Goal: Task Accomplishment & Management: Manage account settings

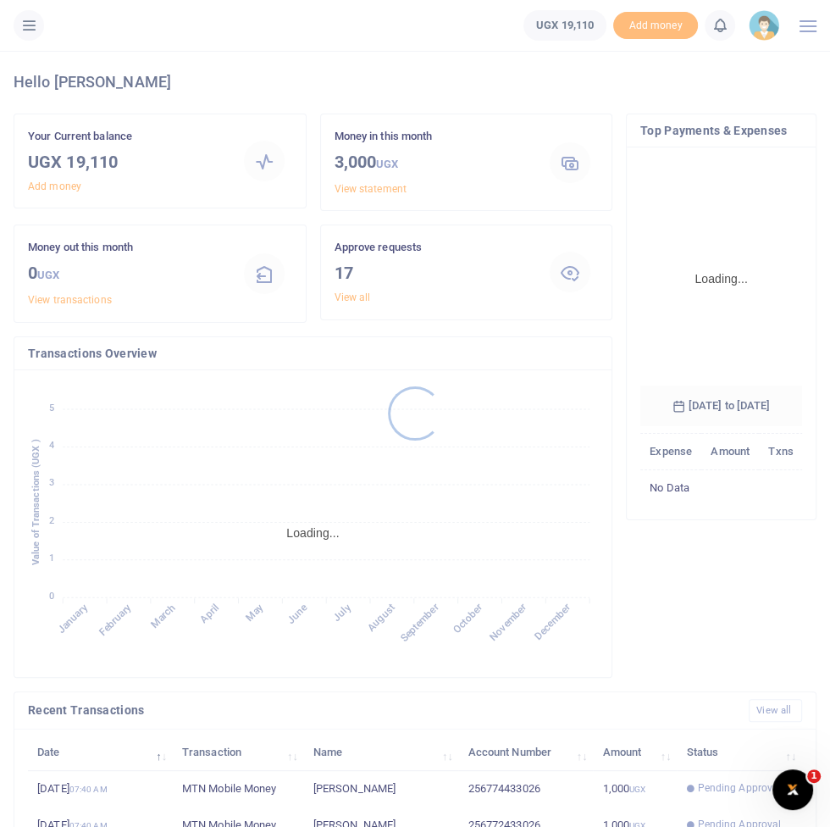
click at [29, 36] on div at bounding box center [415, 413] width 830 height 827
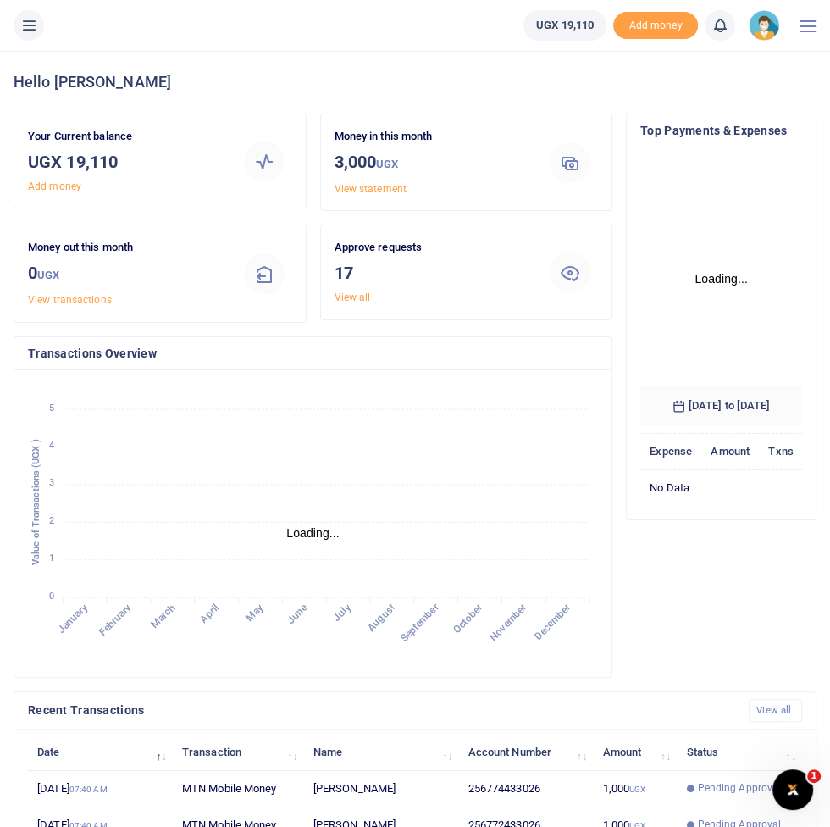
click at [34, 36] on button at bounding box center [29, 25] width 31 height 31
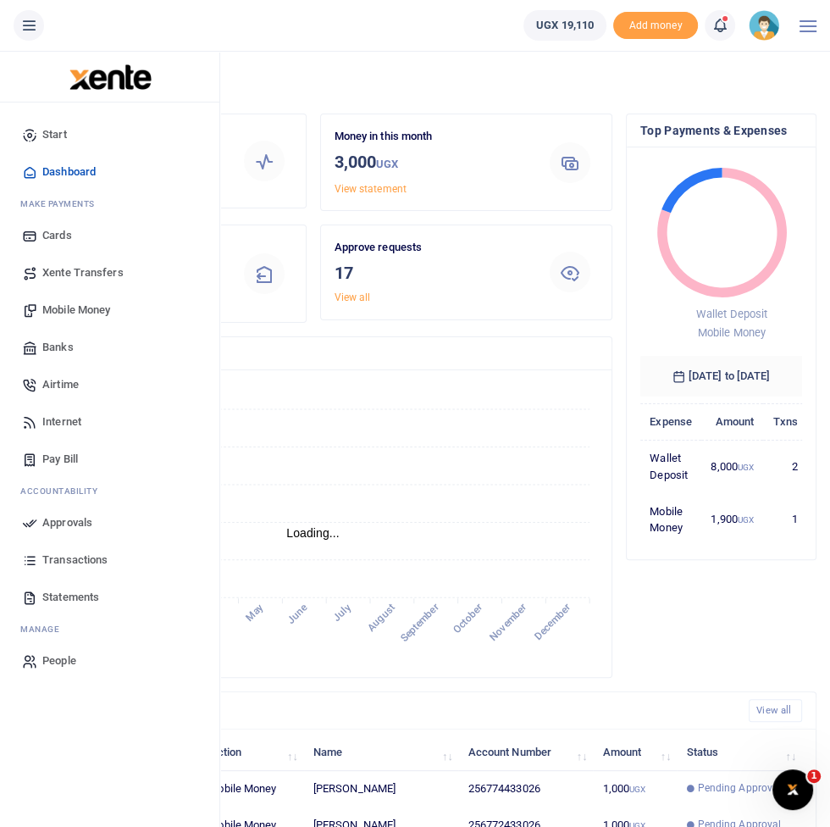
scroll to position [1, 0]
click at [69, 322] on link "Mobile Money" at bounding box center [110, 310] width 192 height 37
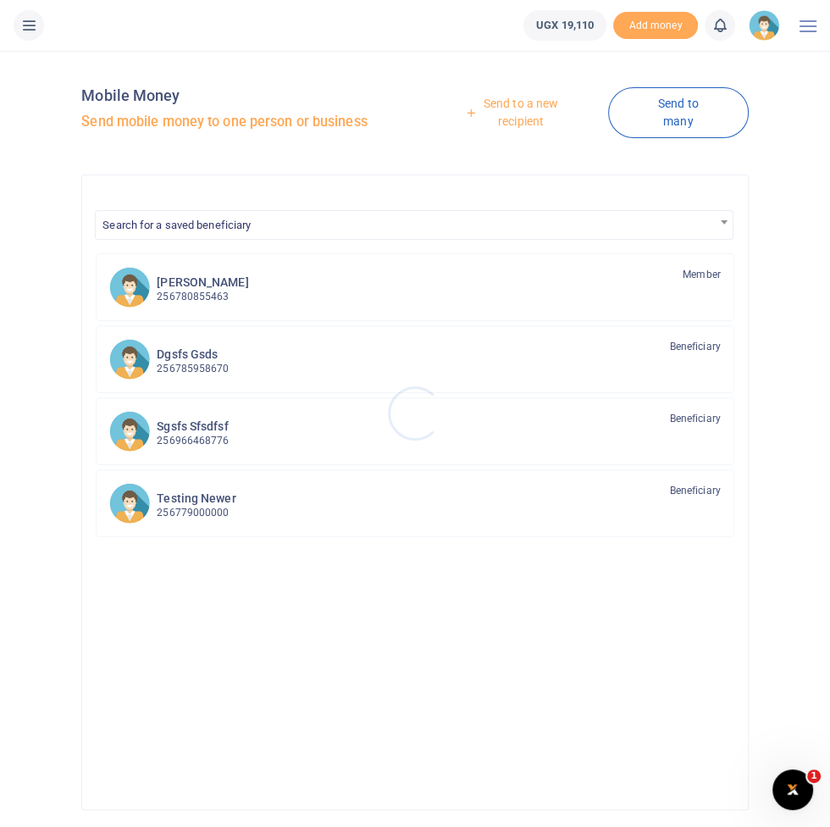
click at [524, 103] on div at bounding box center [415, 413] width 830 height 827
click at [530, 106] on link "Send to a new recipient" at bounding box center [515, 112] width 186 height 48
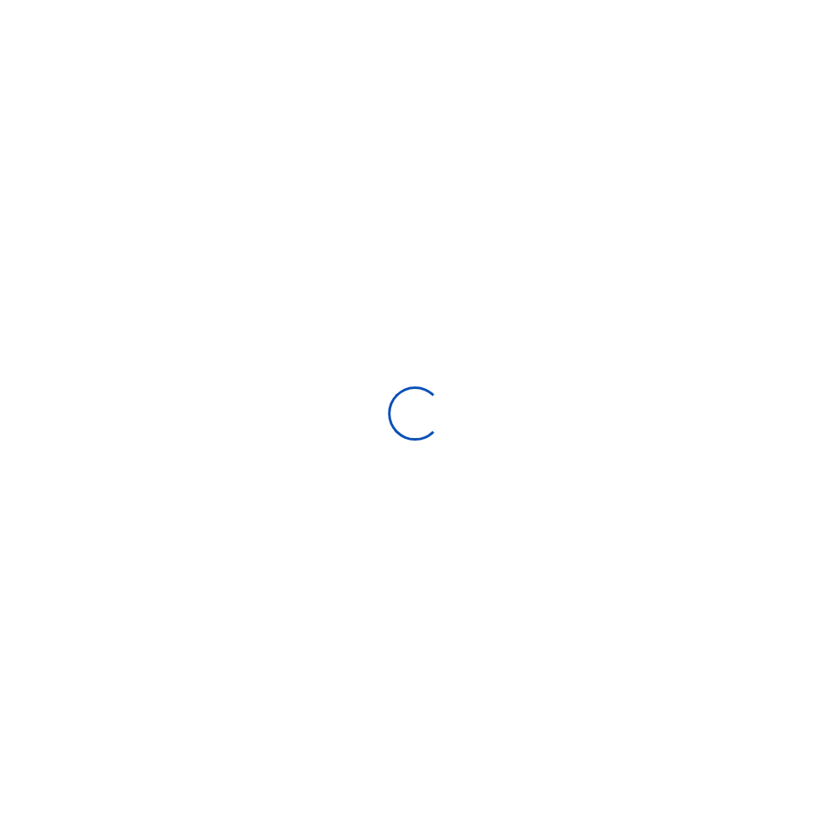
select select "Loading bundles"
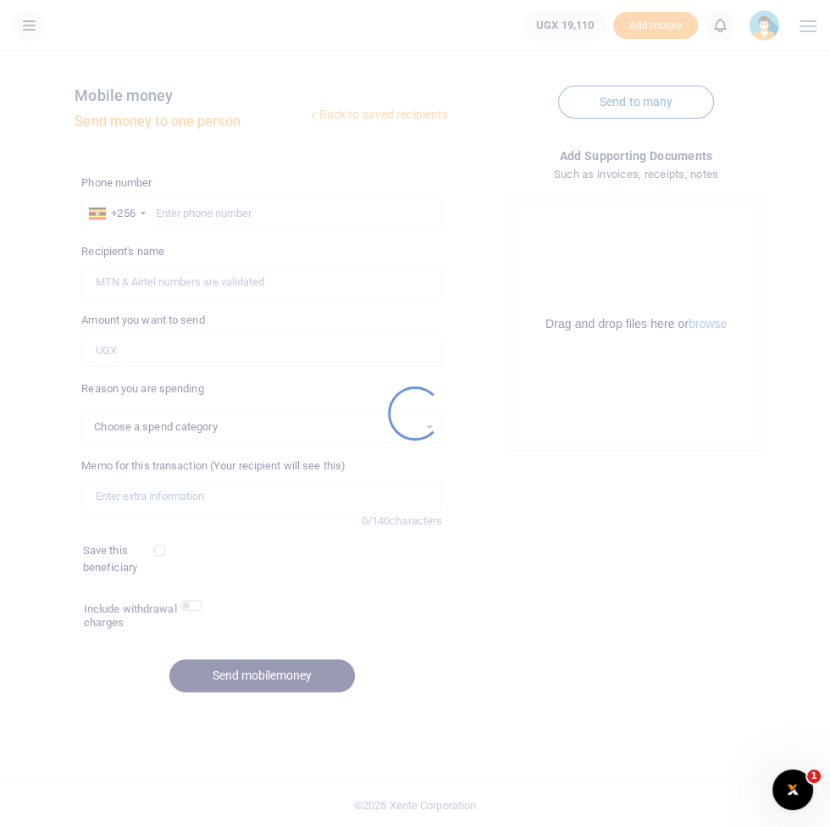
select select
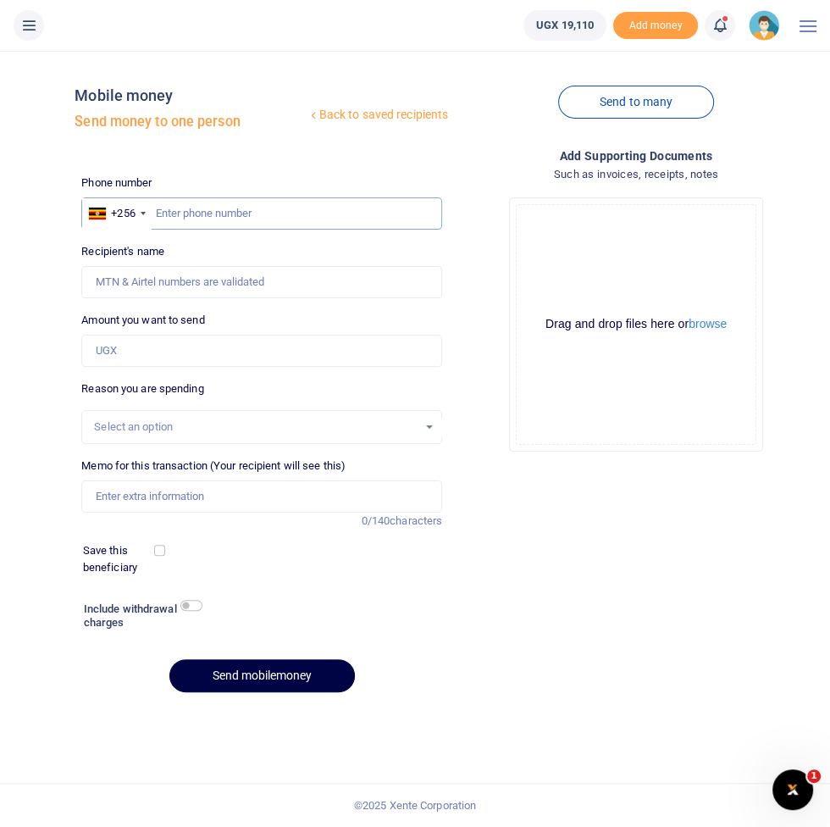
click at [208, 219] on input "text" at bounding box center [261, 213] width 361 height 32
type input "773433026"
type input "Francis Nkurunungi"
type input "773433026"
click at [128, 325] on label "Amount you want to send" at bounding box center [142, 320] width 123 height 17
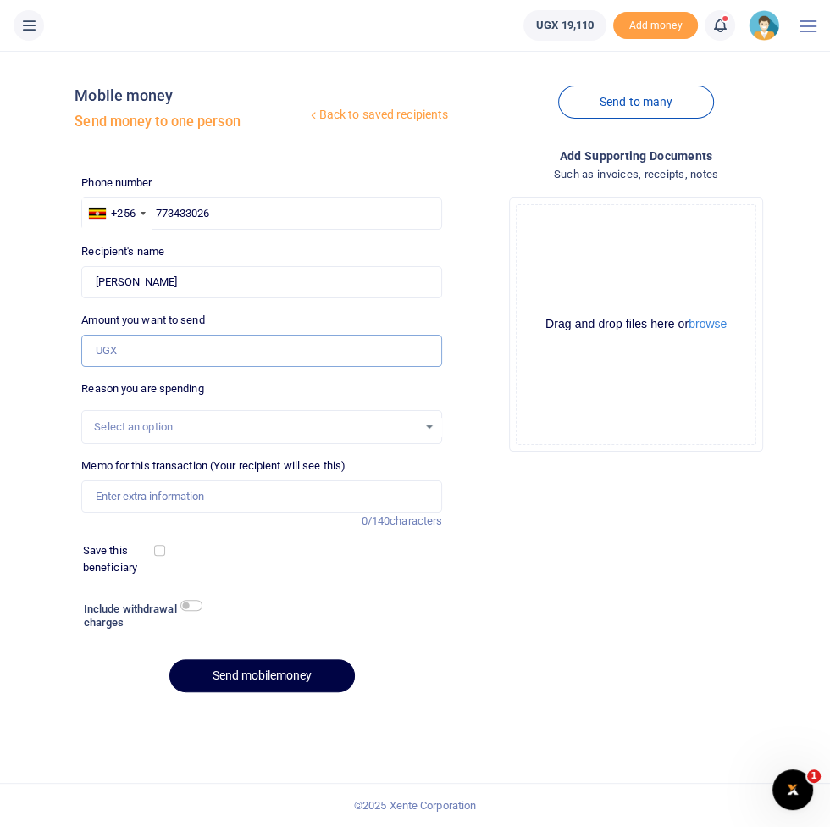
click at [128, 335] on input "Amount you want to send" at bounding box center [261, 351] width 361 height 32
type input "1,000"
click at [108, 492] on input "Memo for this transaction (Your recipient will see this)" at bounding box center [261, 496] width 361 height 32
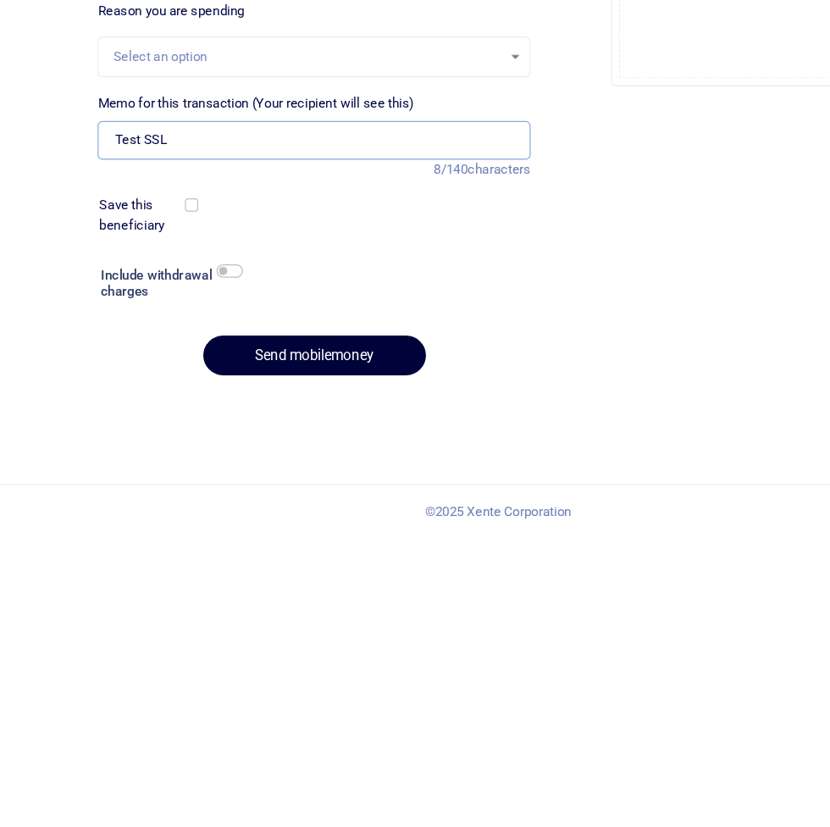
type input "Test SSL"
click at [255, 659] on button "Send mobilemoney" at bounding box center [262, 675] width 186 height 33
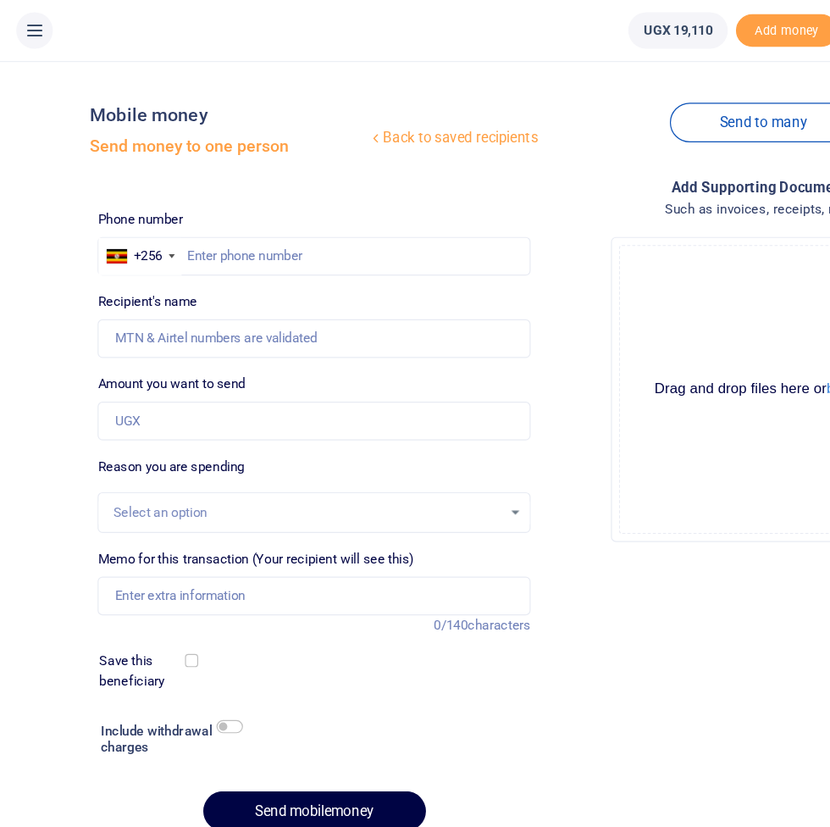
click at [35, 31] on icon at bounding box center [28, 25] width 17 height 19
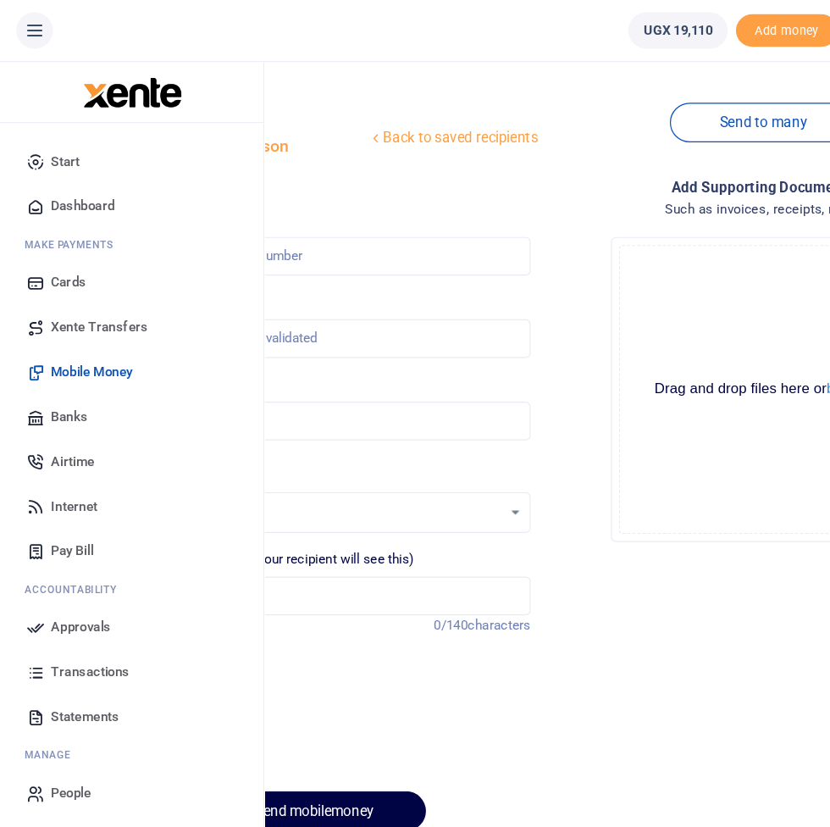
scroll to position [51, 0]
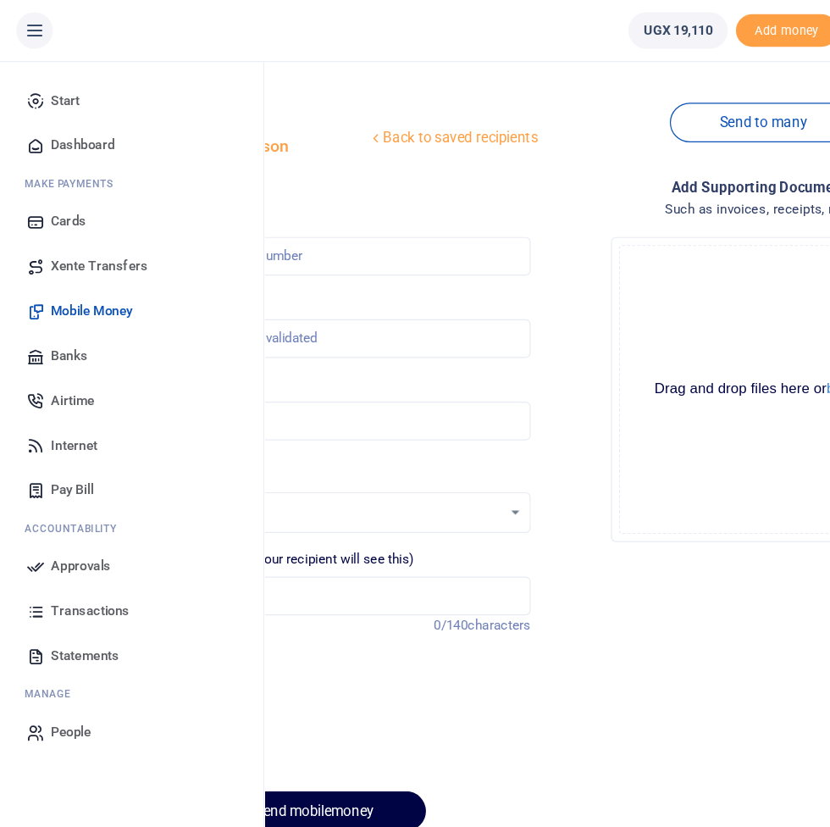
click at [56, 470] on span "Approvals" at bounding box center [67, 472] width 50 height 17
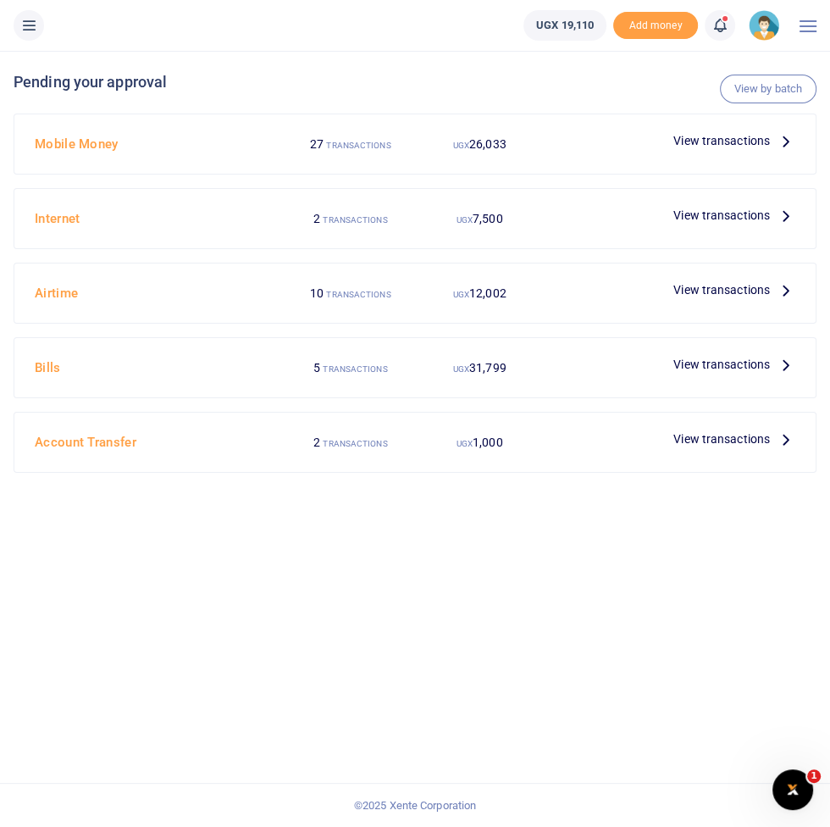
click at [767, 139] on span "View transactions" at bounding box center [722, 140] width 97 height 19
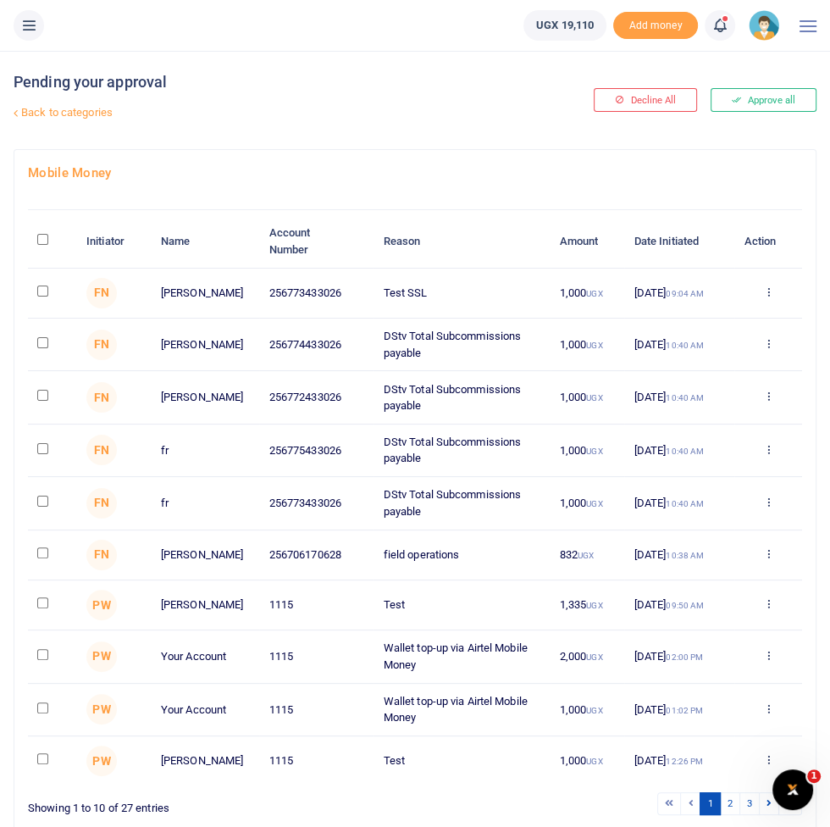
click at [40, 291] on input "checkbox" at bounding box center [42, 291] width 11 height 11
checkbox input "true"
click at [732, 826] on button "Approve selected (1)" at bounding box center [730, 842] width 144 height 24
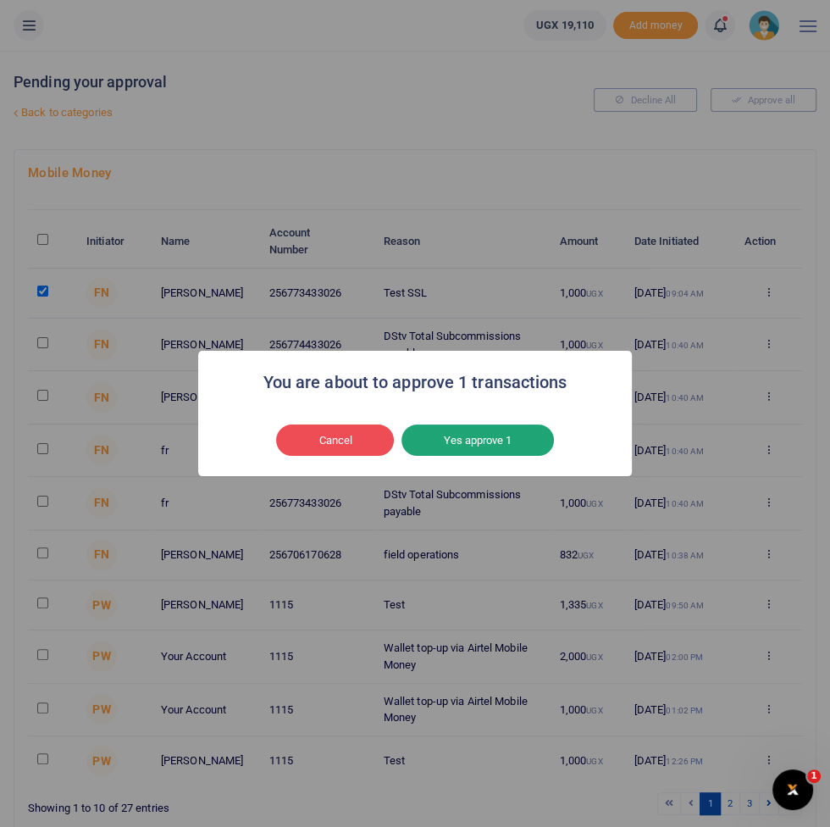
click at [511, 457] on button "Yes approve 1" at bounding box center [478, 441] width 153 height 32
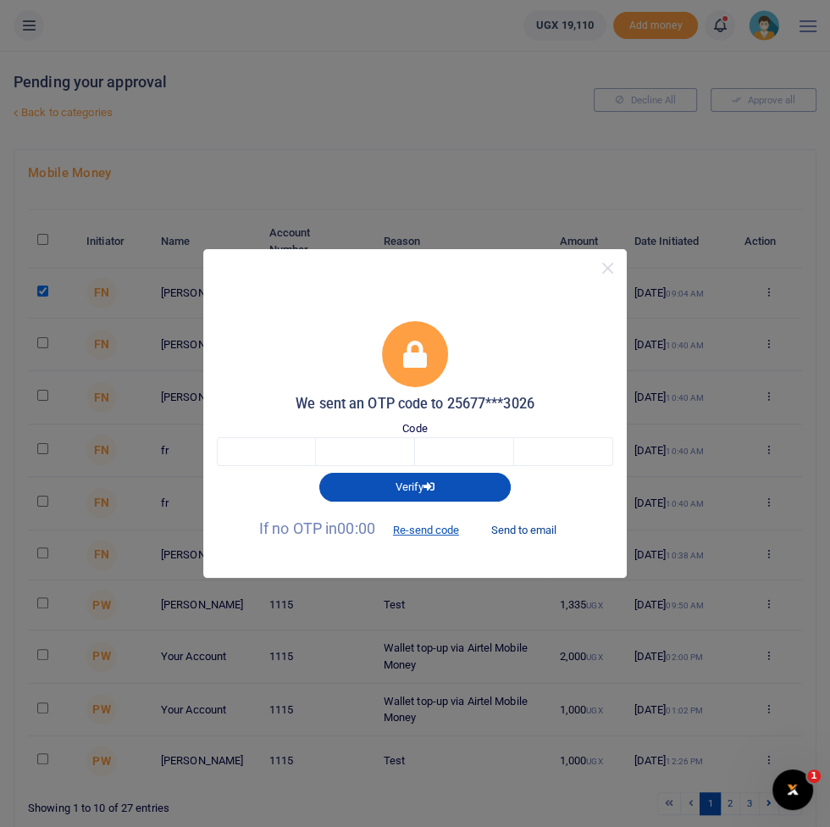
click at [530, 544] on button "Send to email" at bounding box center [524, 529] width 94 height 29
click at [678, 701] on div "We sent an OTP code to 25677***3026 Code Verify If no OTP in 00:00 Re-send code…" at bounding box center [415, 413] width 830 height 827
click at [631, 674] on div "We sent an OTP code to 25677***3026 Code Verify If no OTP in 00:00 Re-send code…" at bounding box center [415, 413] width 830 height 827
click at [526, 695] on div "We sent an OTP code to 25677***3026 Code Verify If no OTP in 00:00 Re-send code…" at bounding box center [415, 413] width 830 height 827
click at [599, 280] on button "Close" at bounding box center [608, 268] width 25 height 25
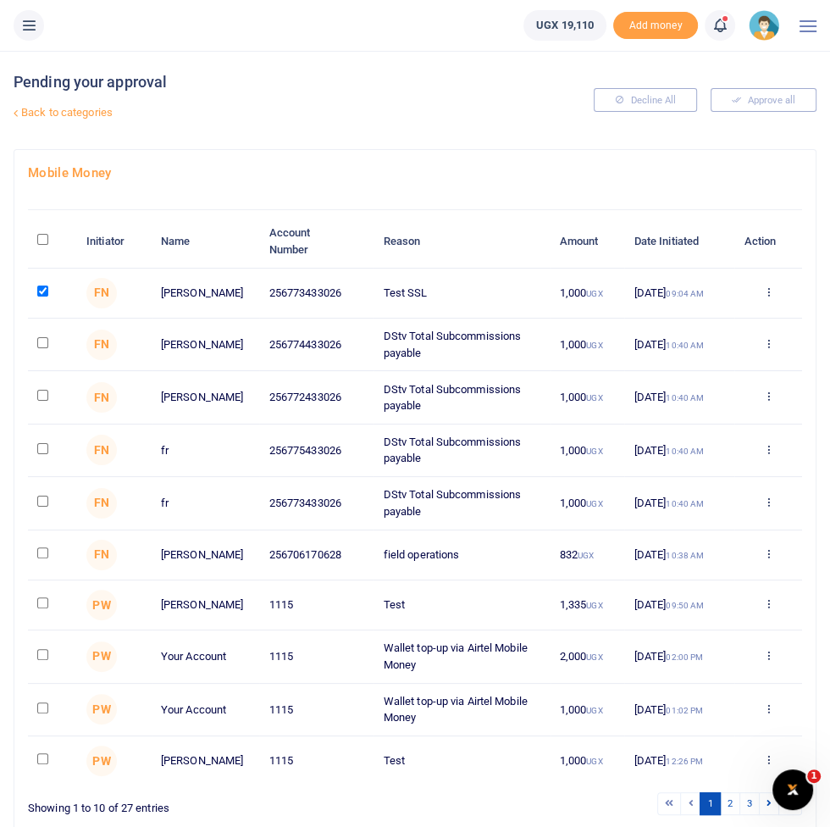
click at [51, 51] on nav "UGX 19,110 Add money Notifications 46 Transactions to act upon You have 46 awai…" at bounding box center [415, 26] width 830 height 52
click at [30, 24] on icon at bounding box center [28, 25] width 17 height 19
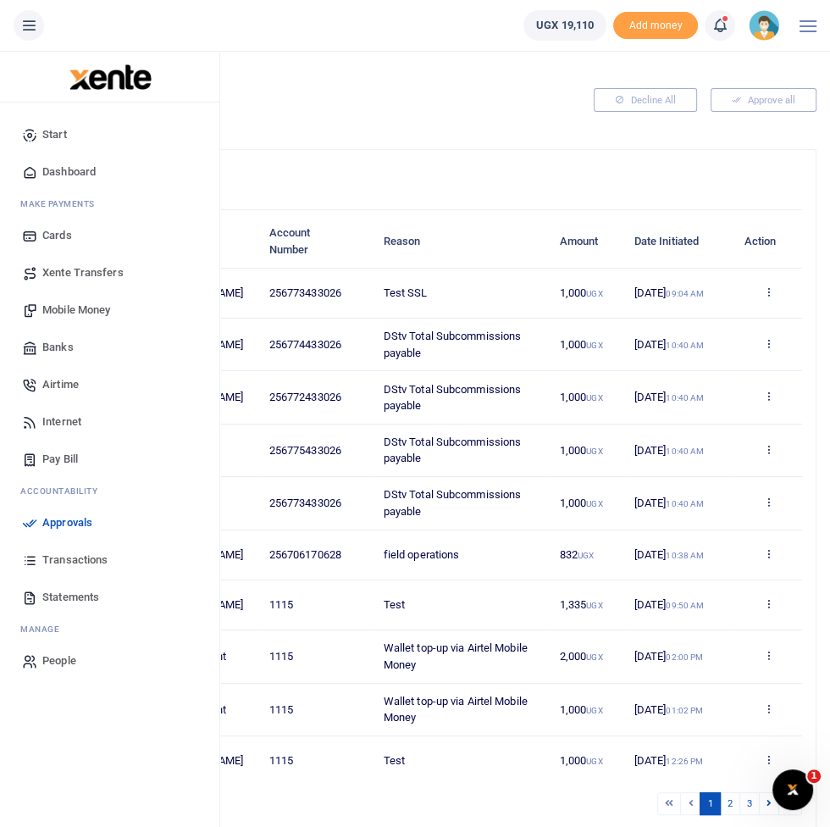
click at [73, 292] on link "Mobile Money" at bounding box center [110, 310] width 192 height 37
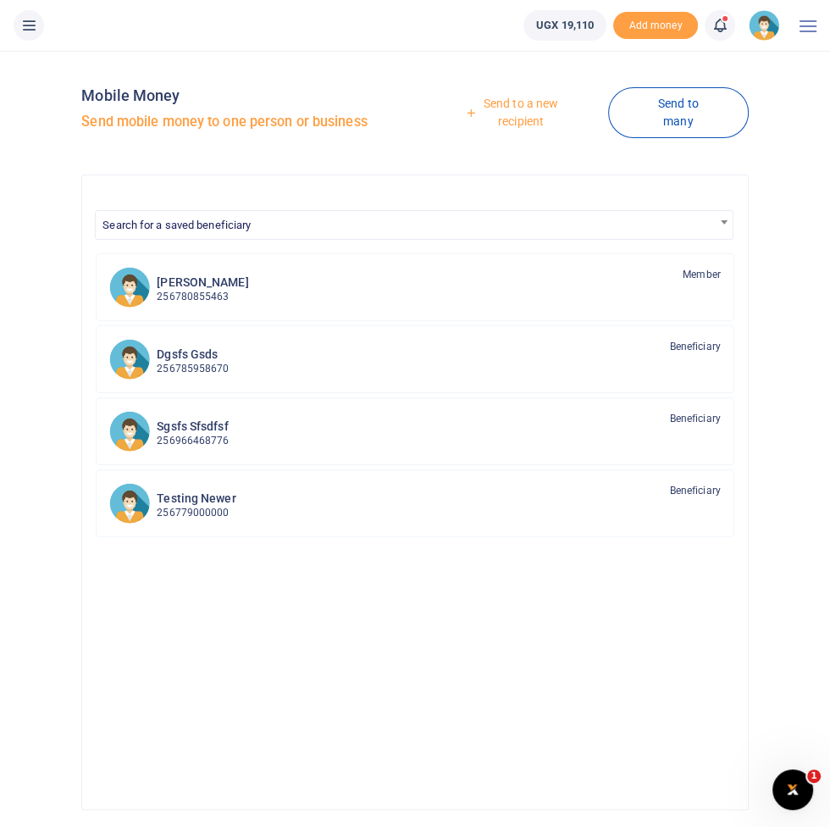
click at [30, 28] on icon at bounding box center [28, 25] width 17 height 19
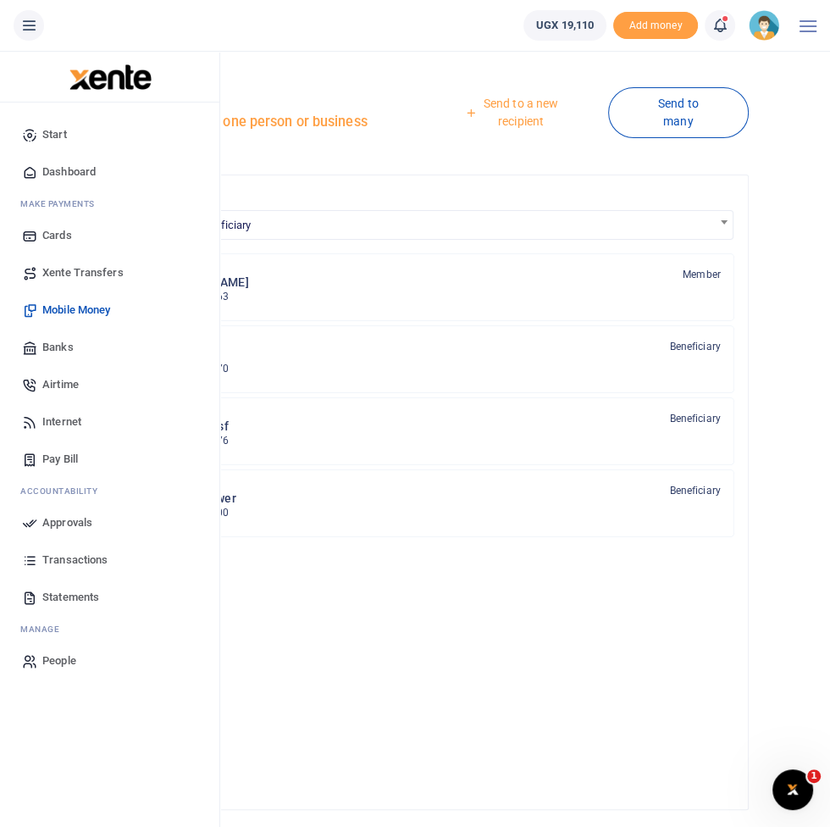
click at [74, 536] on link "Approvals" at bounding box center [110, 522] width 192 height 37
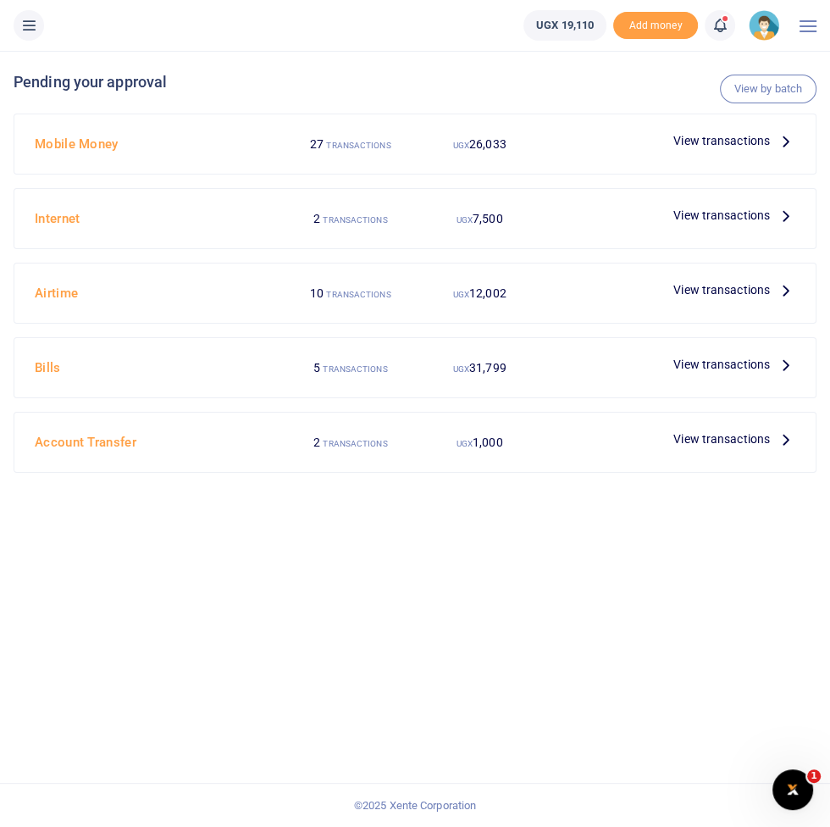
click at [607, 761] on div "View by batch Pending your approval Mobile Money 27 TRANSACTIONS UGX 26,033 Vie…" at bounding box center [415, 439] width 830 height 776
click at [753, 145] on span "View transactions" at bounding box center [722, 140] width 97 height 19
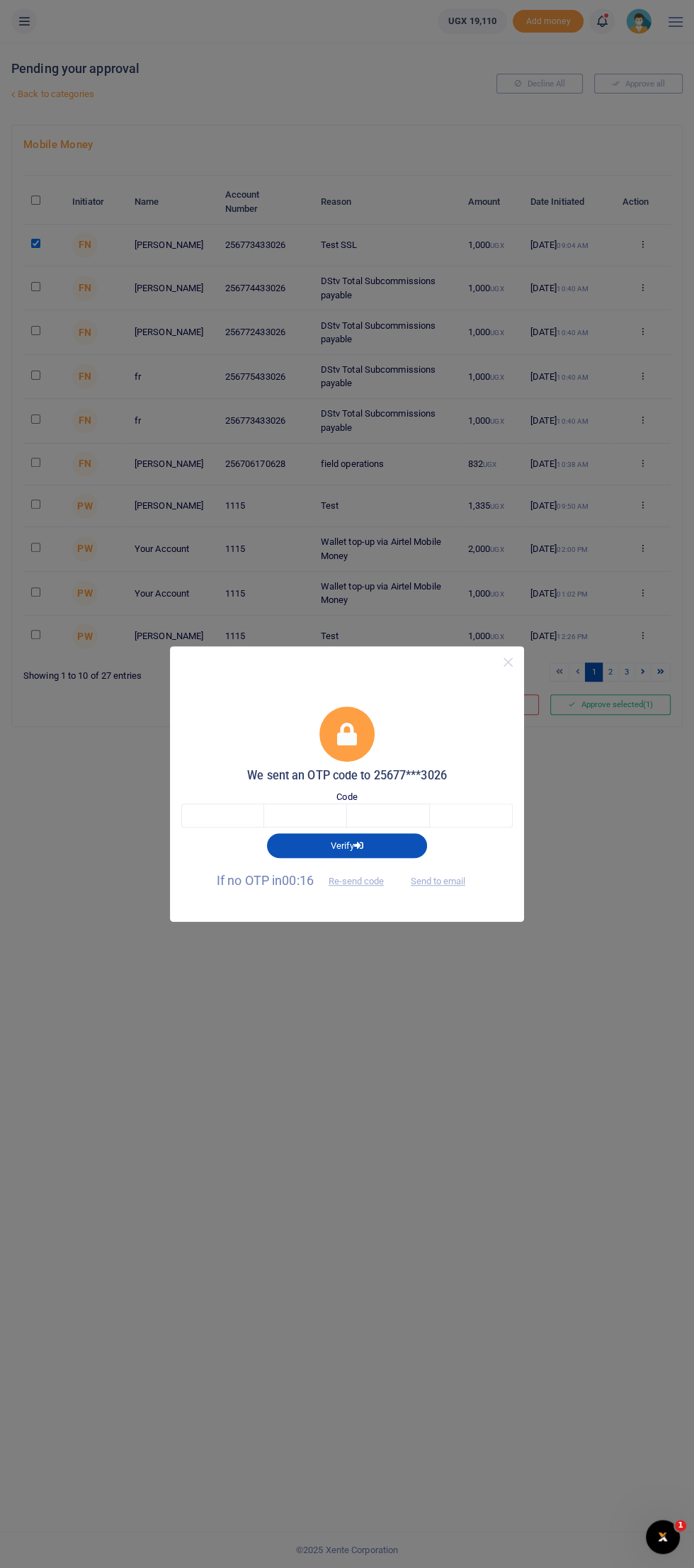
click at [490, 1155] on div "We sent an OTP code to 25677***3026 Code Verify If no OTP in 00:16 Re-send code…" at bounding box center [347, 784] width 694 height 1568
click at [506, 662] on button "Close" at bounding box center [508, 662] width 21 height 21
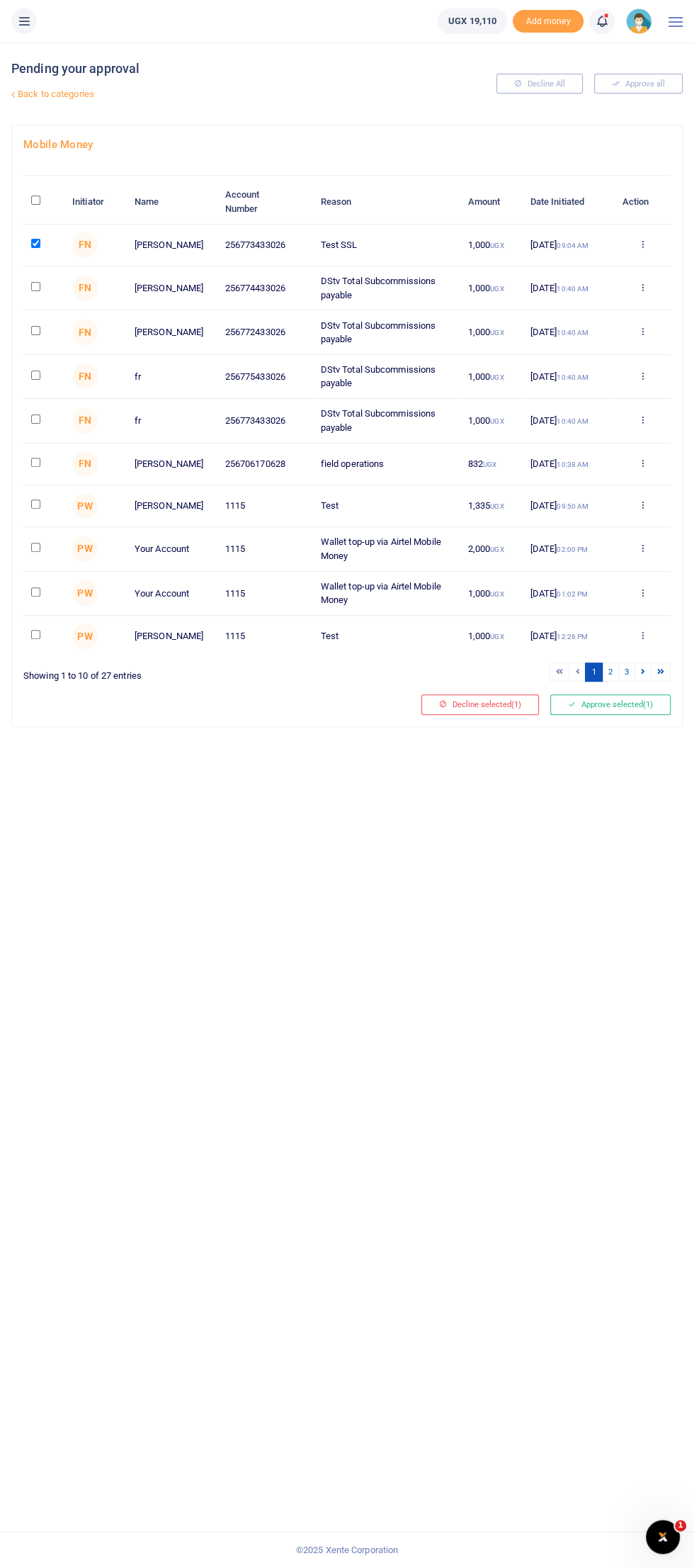
click at [28, 27] on icon at bounding box center [23, 21] width 14 height 16
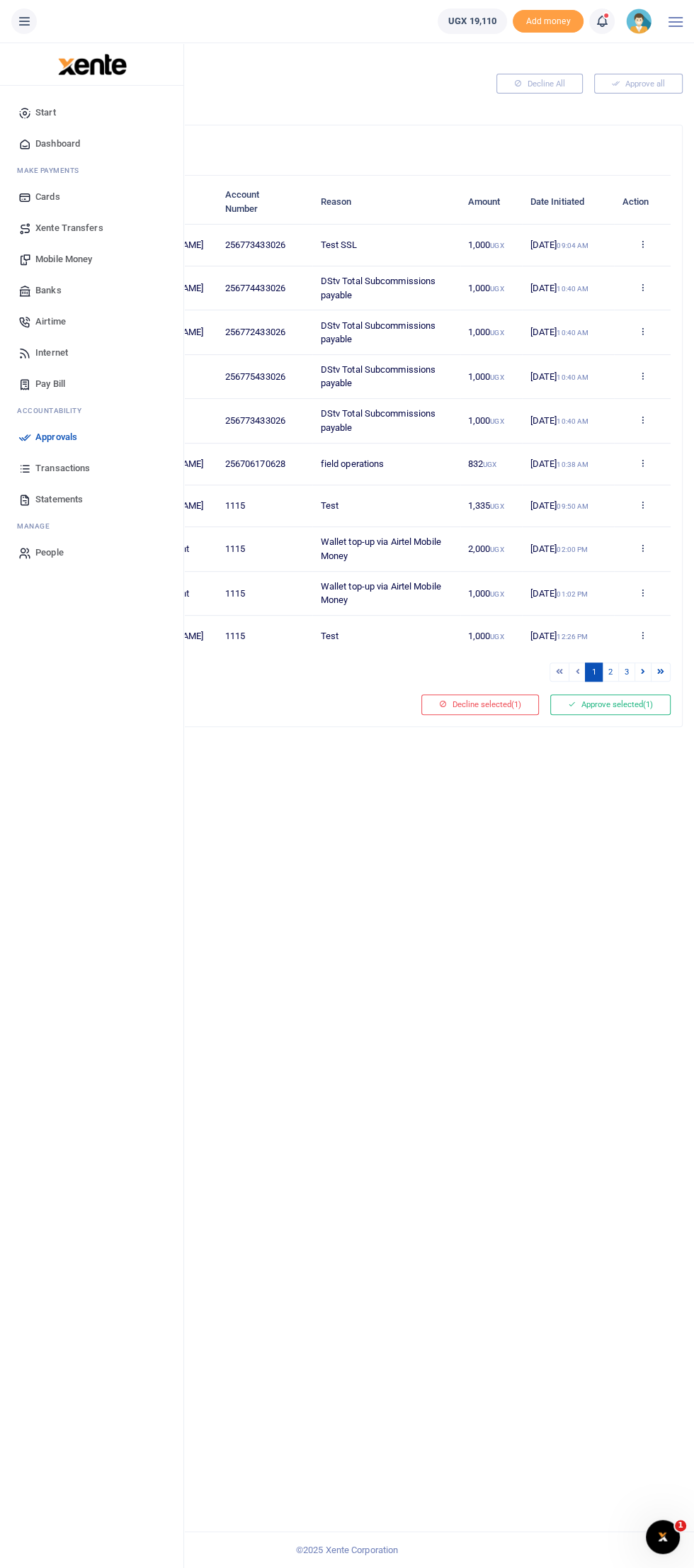
click at [43, 462] on span "Transactions" at bounding box center [62, 468] width 54 height 14
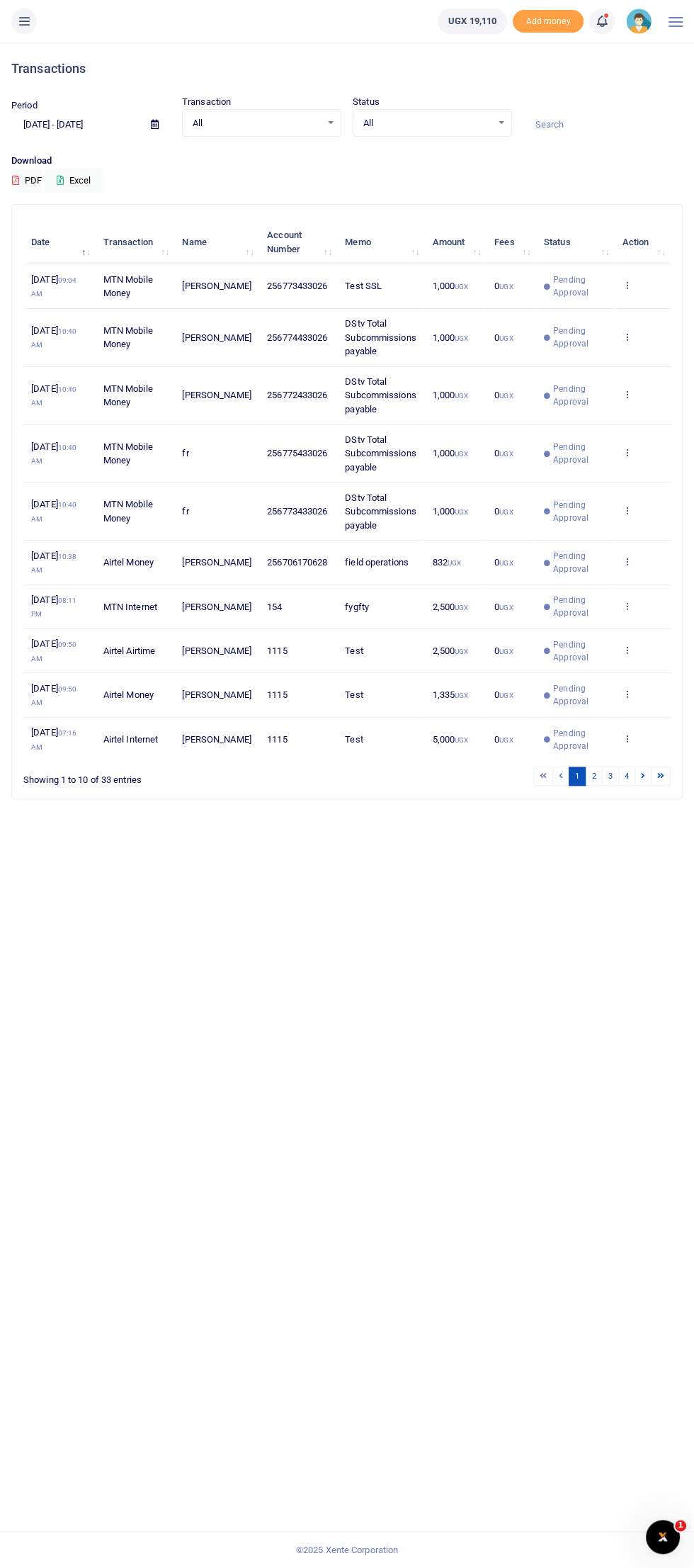
click at [23, 21] on icon at bounding box center [23, 21] width 14 height 16
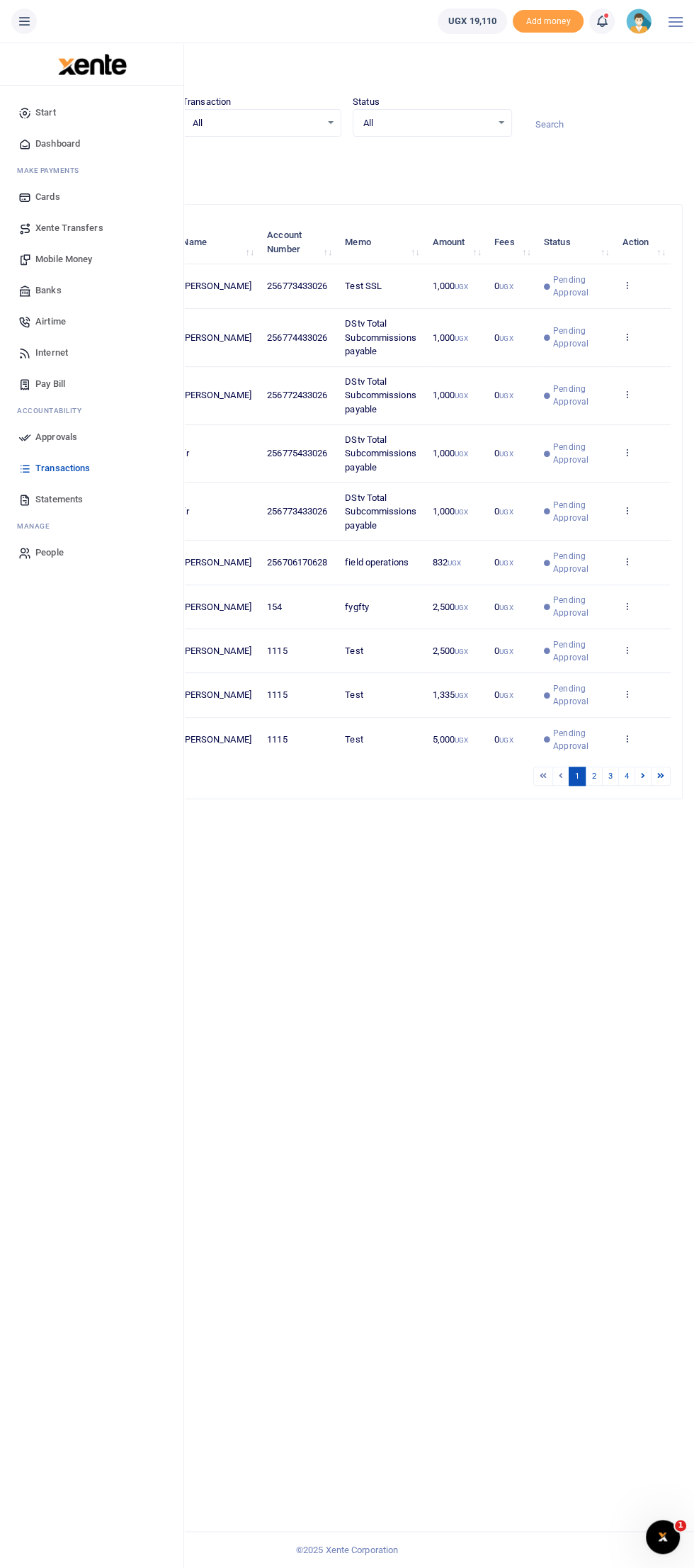
click at [44, 430] on span "Approvals" at bounding box center [56, 437] width 42 height 14
click at [48, 437] on span "Approvals" at bounding box center [56, 437] width 42 height 14
click at [70, 449] on link "Approvals" at bounding box center [92, 437] width 161 height 31
click at [38, 442] on span "Approvals" at bounding box center [56, 437] width 42 height 14
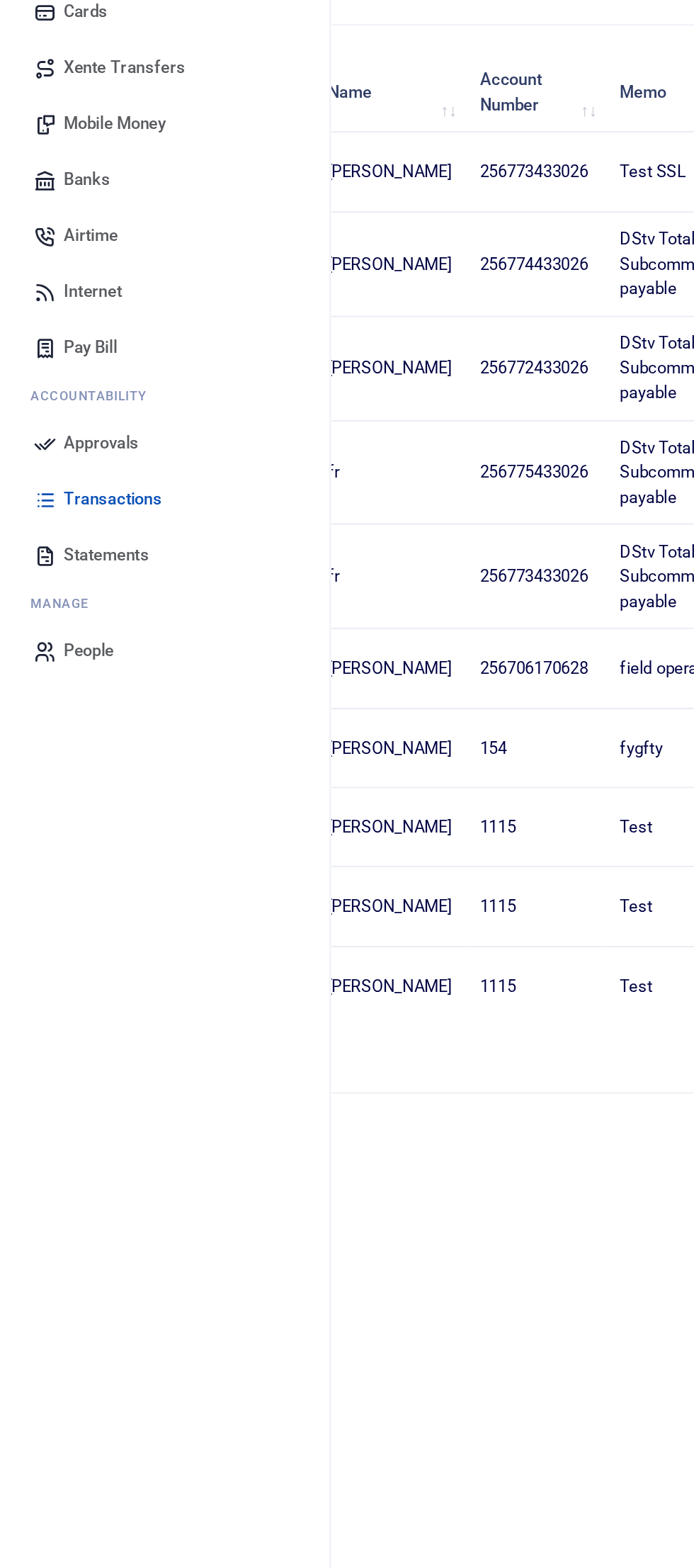
click at [52, 437] on span "Approvals" at bounding box center [56, 437] width 42 height 14
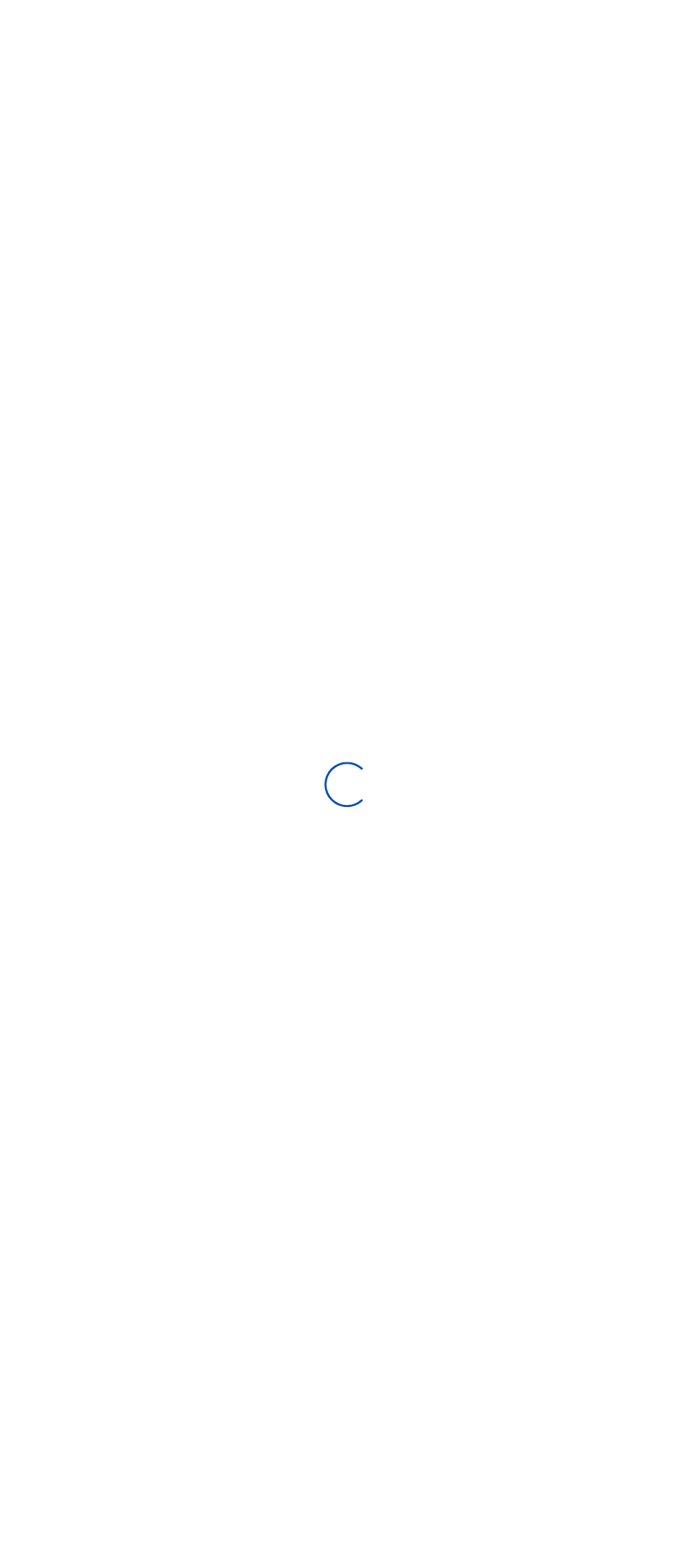
type input "[DATE] - [DATE]"
select select
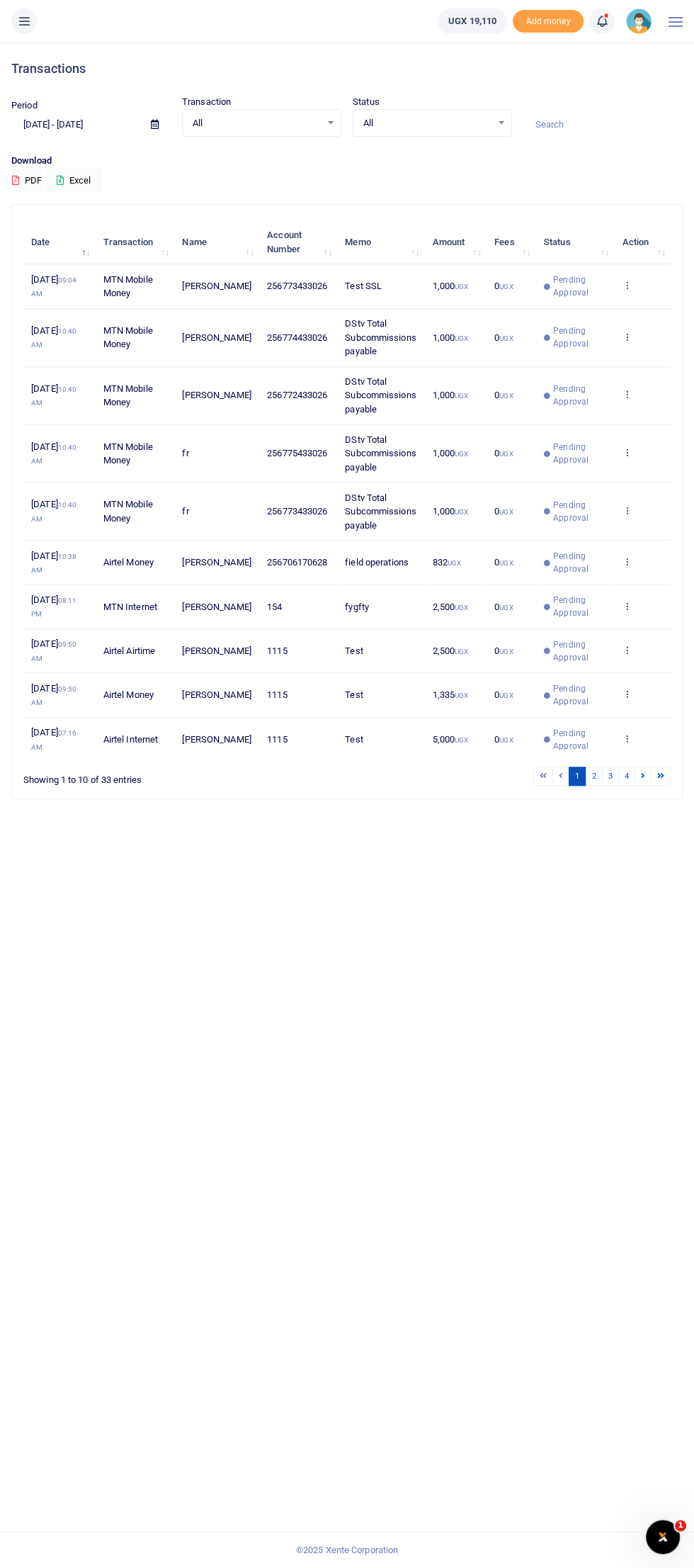
click at [28, 28] on icon at bounding box center [23, 21] width 14 height 16
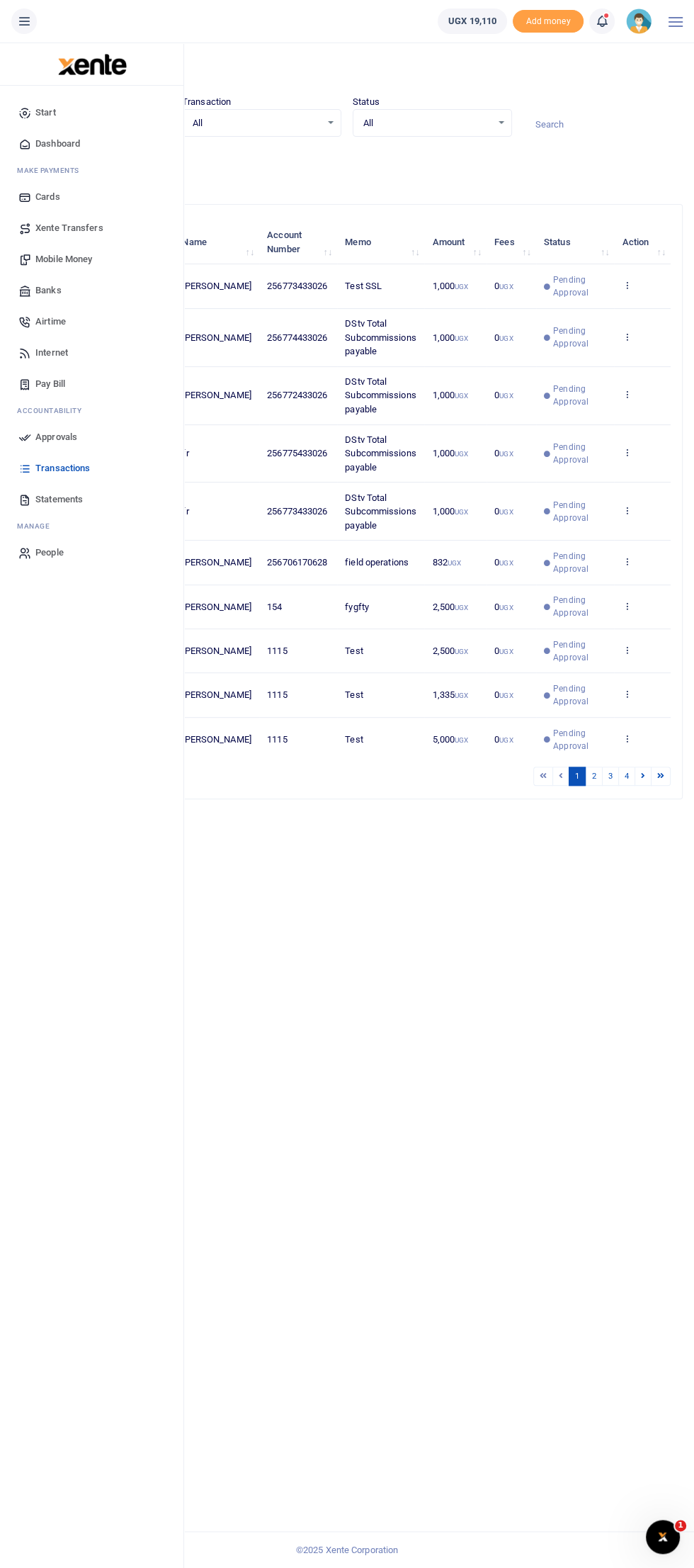
click at [54, 437] on span "Approvals" at bounding box center [56, 437] width 42 height 14
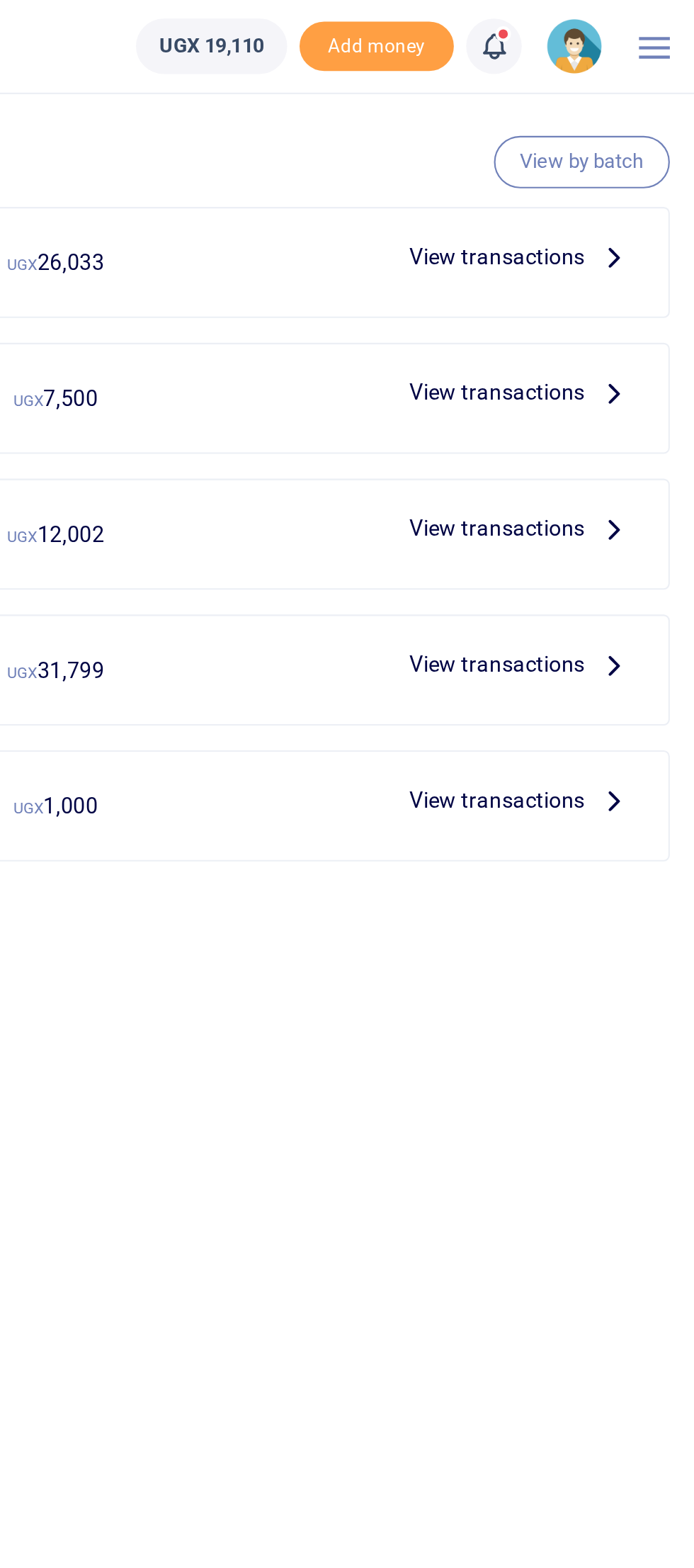
click at [629, 113] on span "View transactions" at bounding box center [604, 117] width 81 height 16
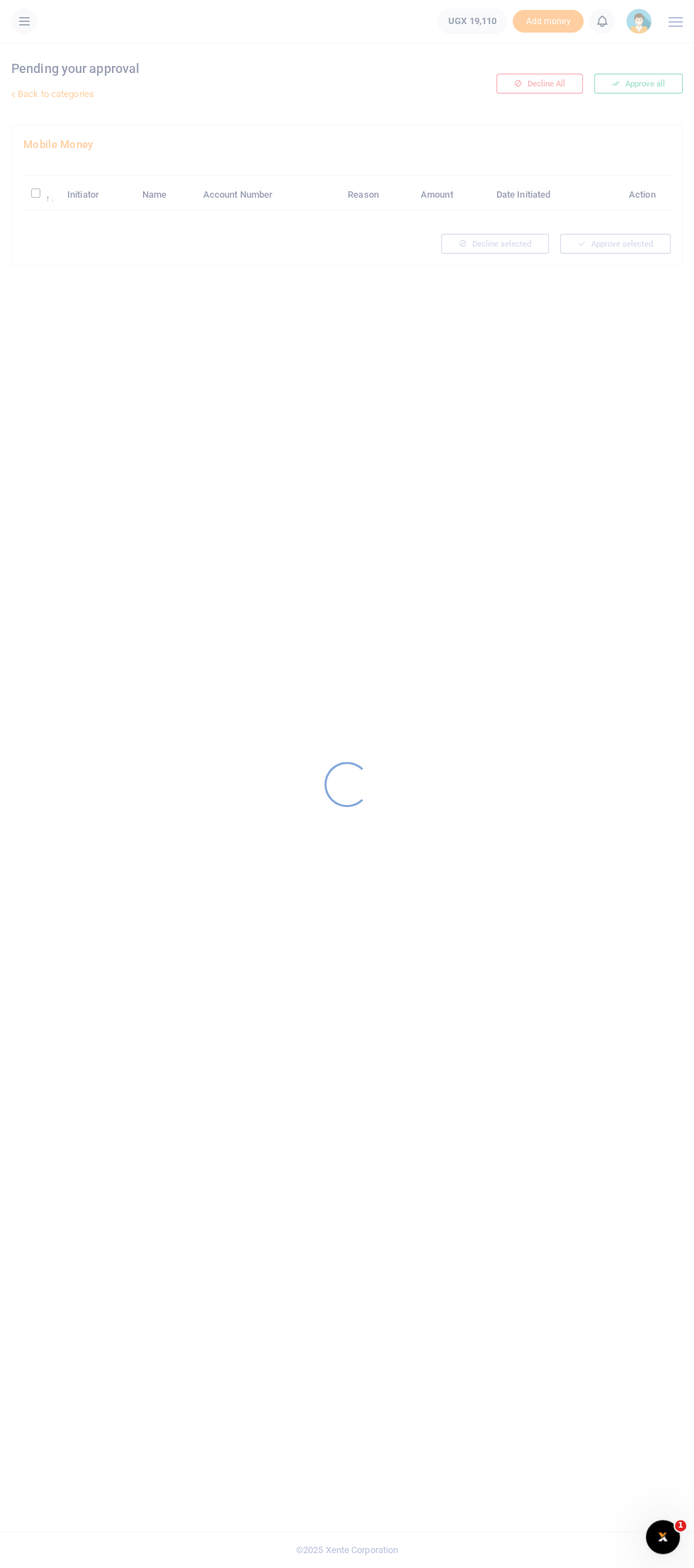
click at [363, 1128] on div at bounding box center [347, 784] width 694 height 1568
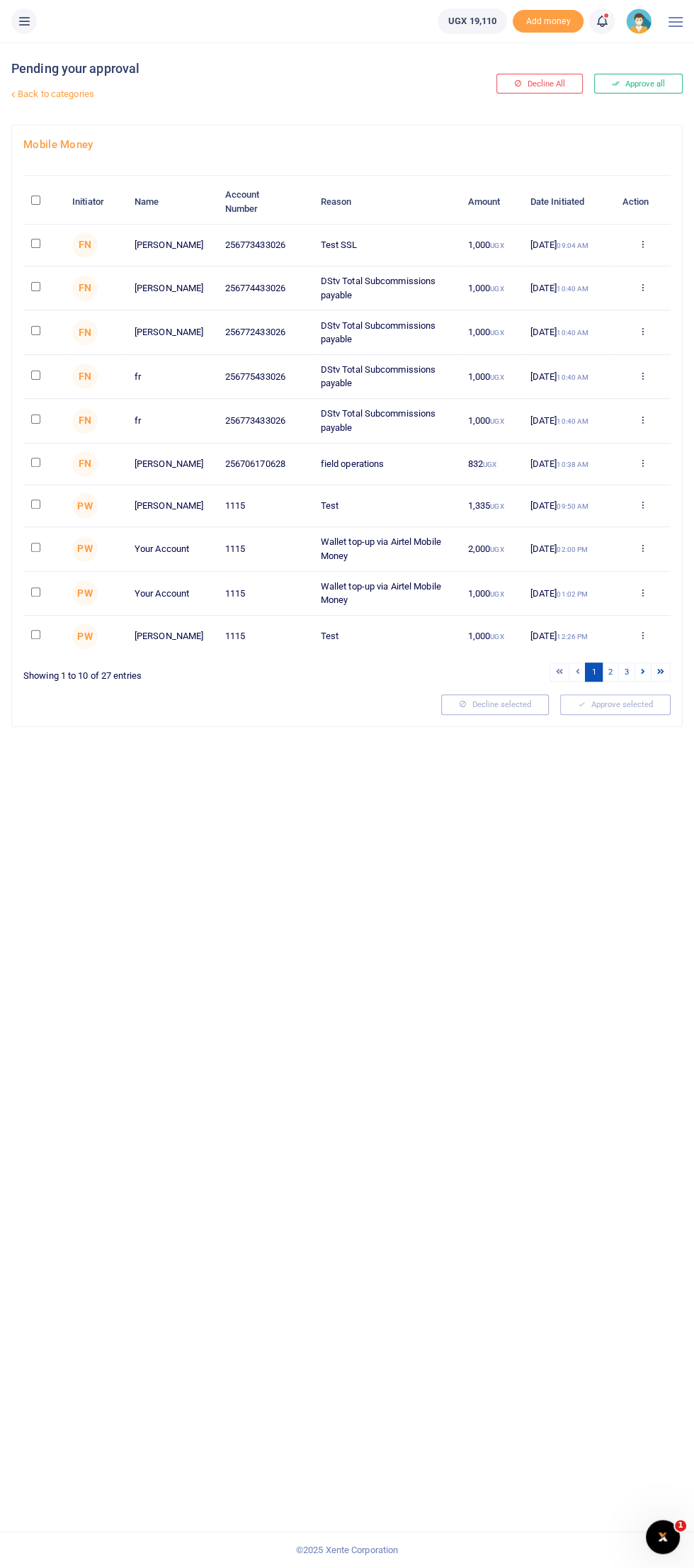
click at [36, 243] on input "checkbox" at bounding box center [35, 243] width 9 height 9
checkbox input "true"
click at [634, 714] on button "Approve selected (1)" at bounding box center [610, 704] width 120 height 20
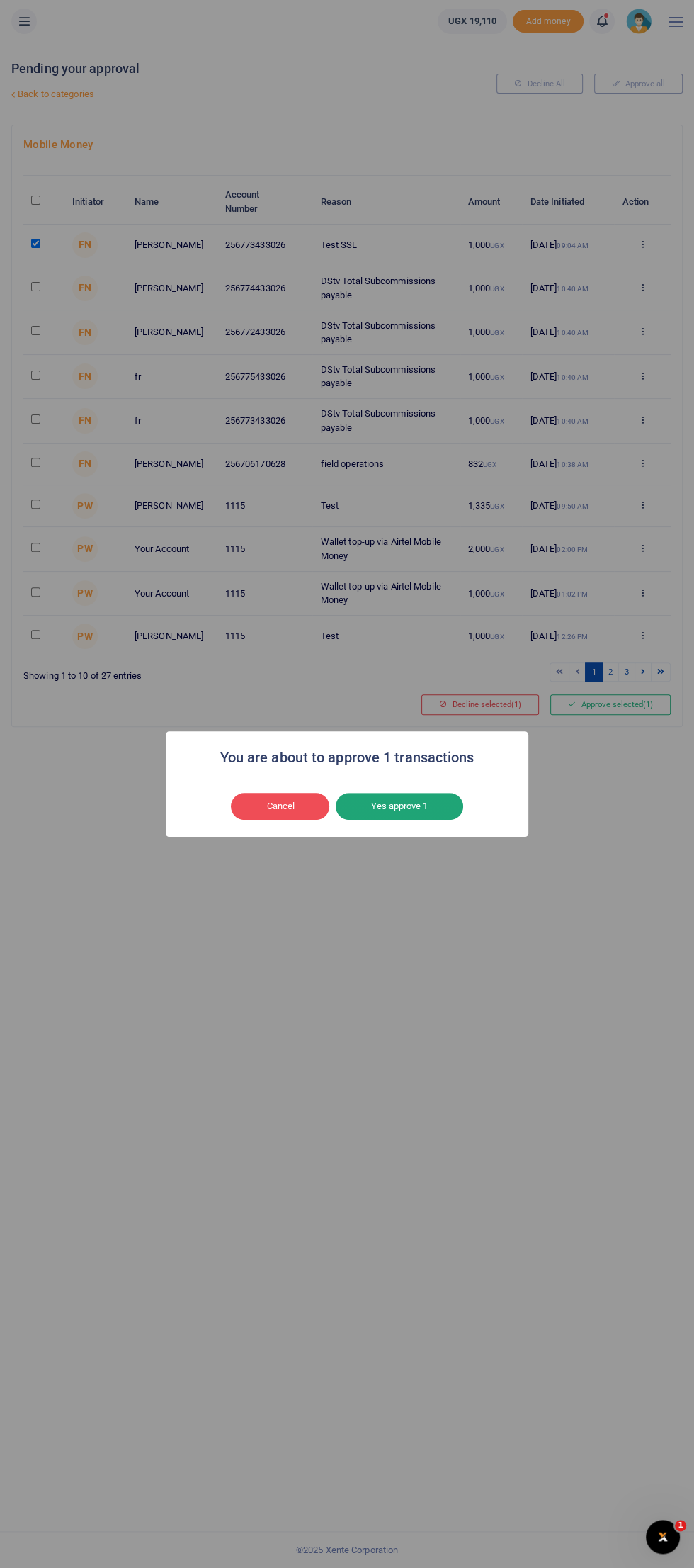
click at [441, 803] on button "Yes approve 1" at bounding box center [400, 806] width 128 height 27
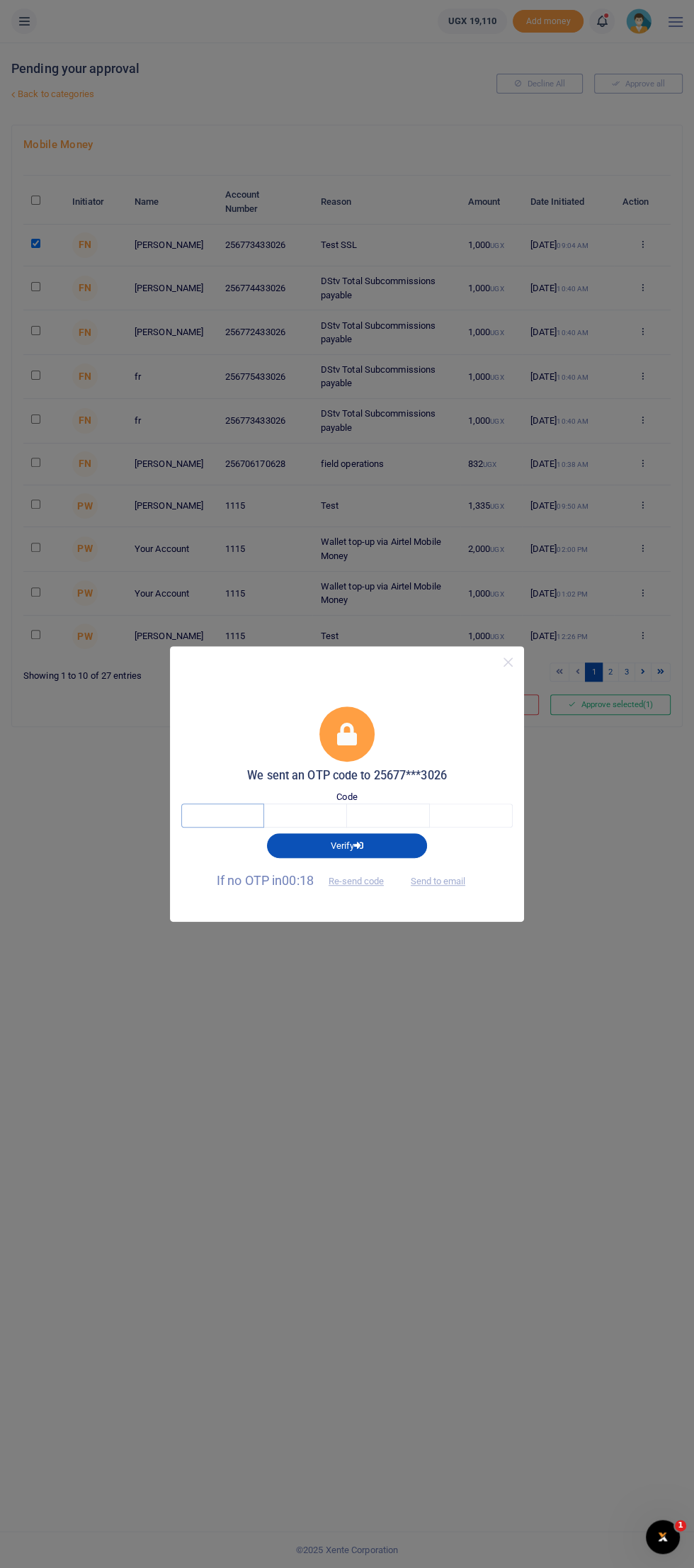
click at [228, 814] on input "text" at bounding box center [222, 815] width 83 height 24
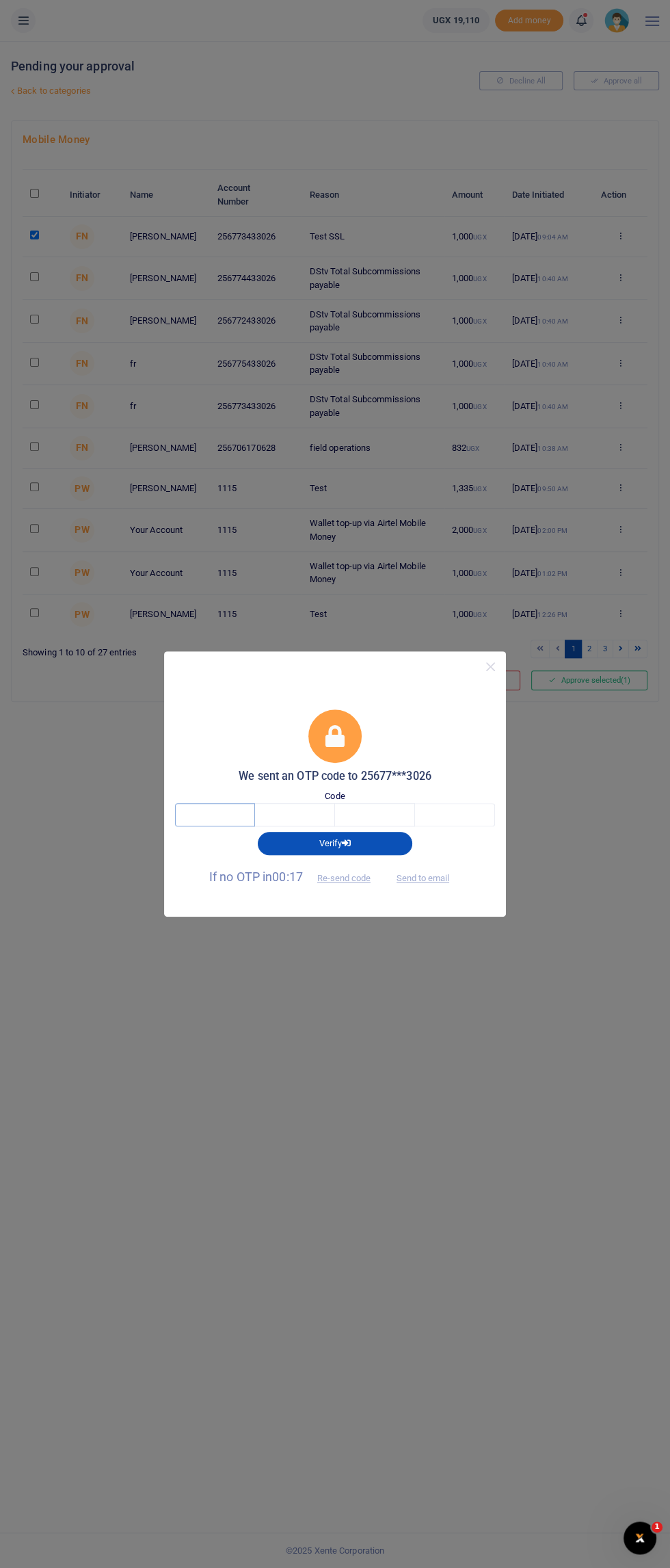
type input "5"
type input "Q"
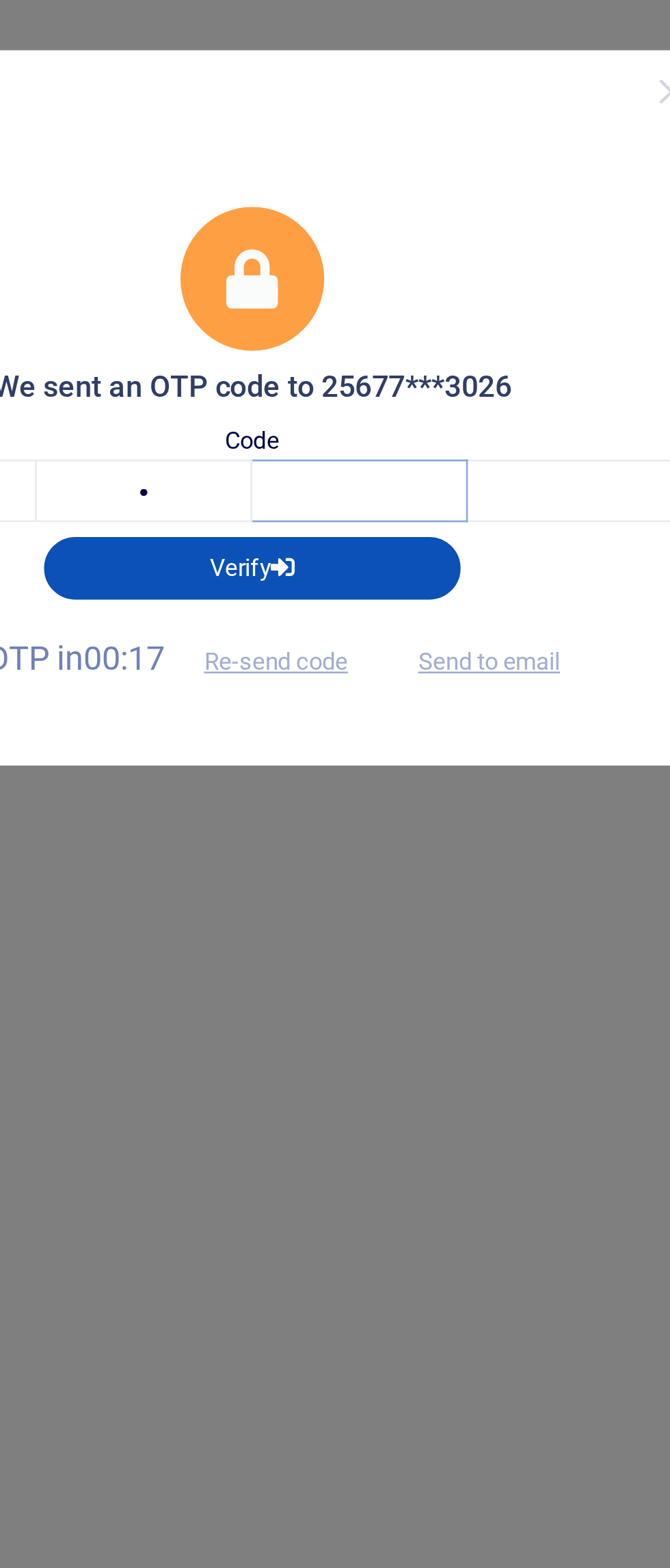
type input "2"
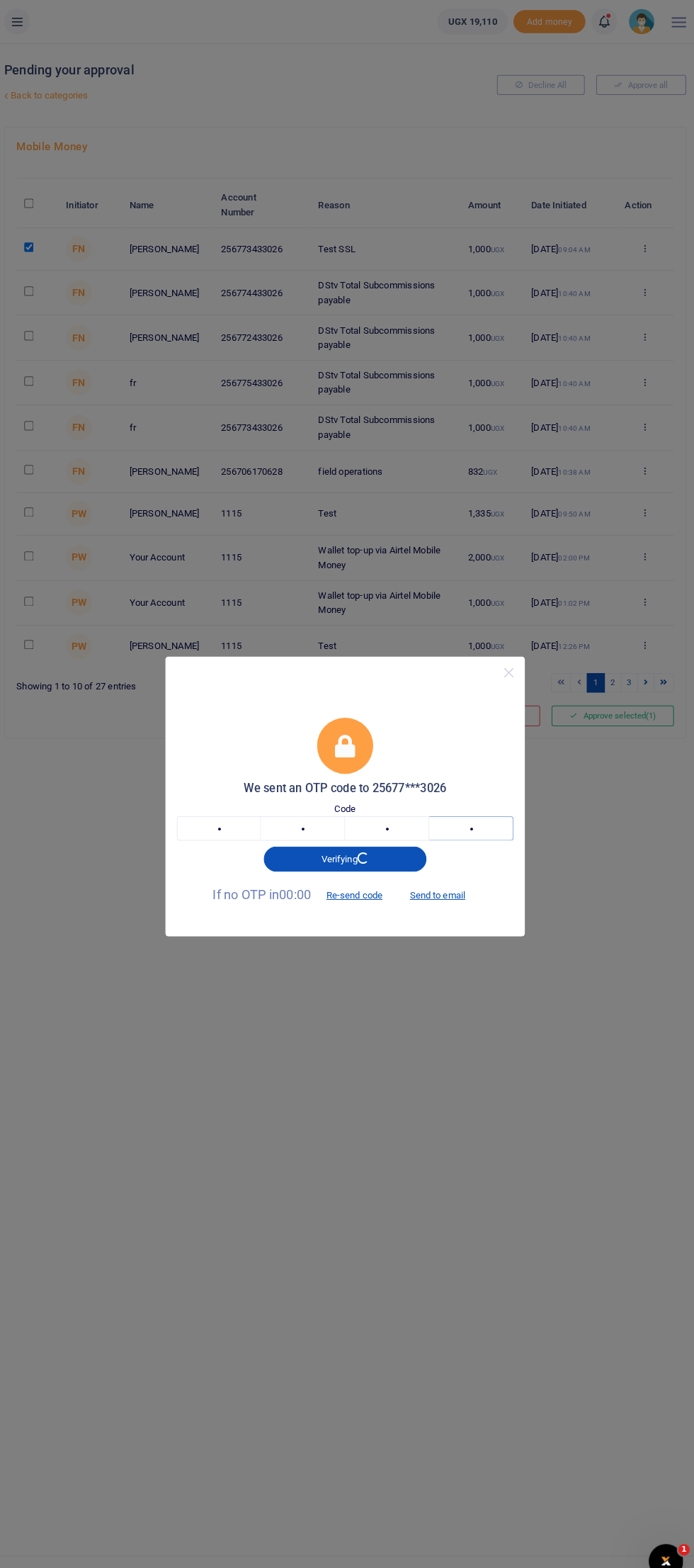
type input "5"
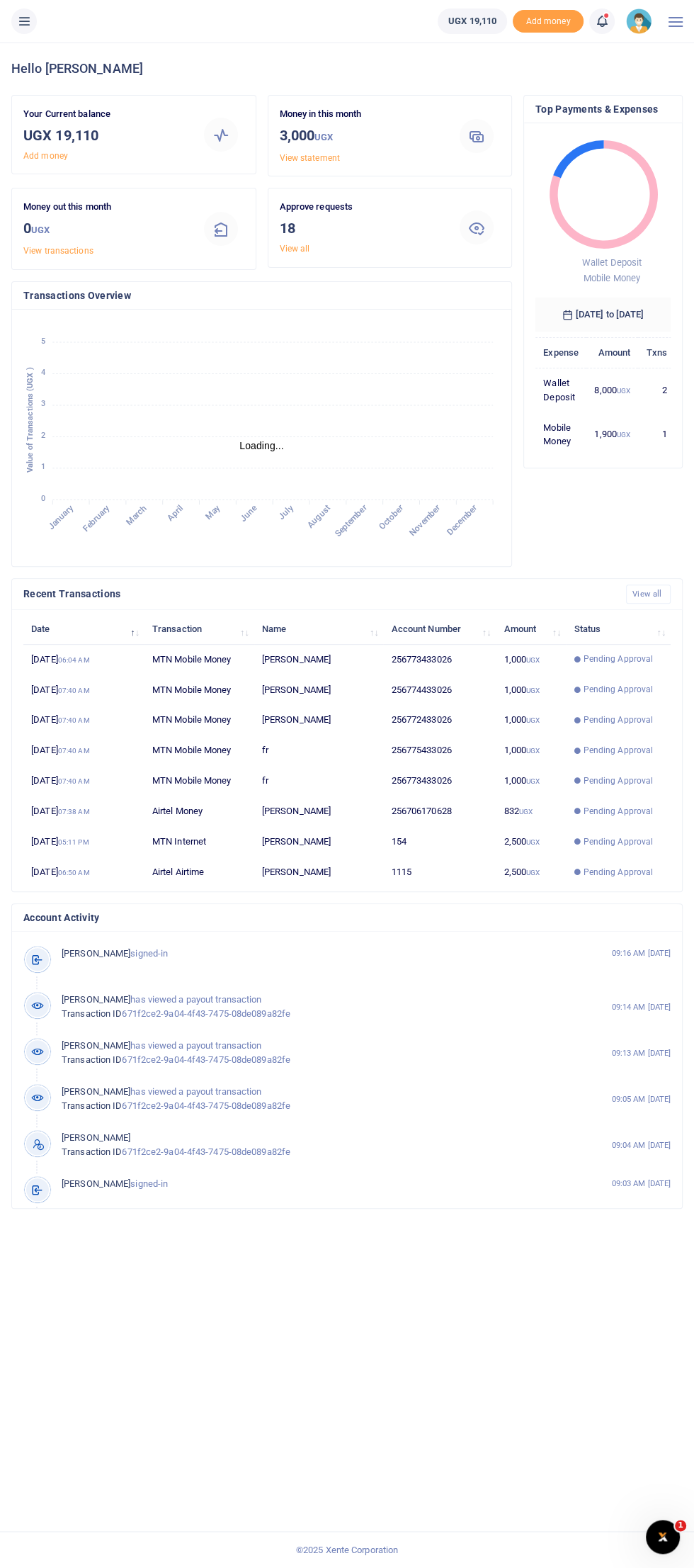
scroll to position [207, 135]
click at [28, 24] on icon at bounding box center [23, 21] width 14 height 16
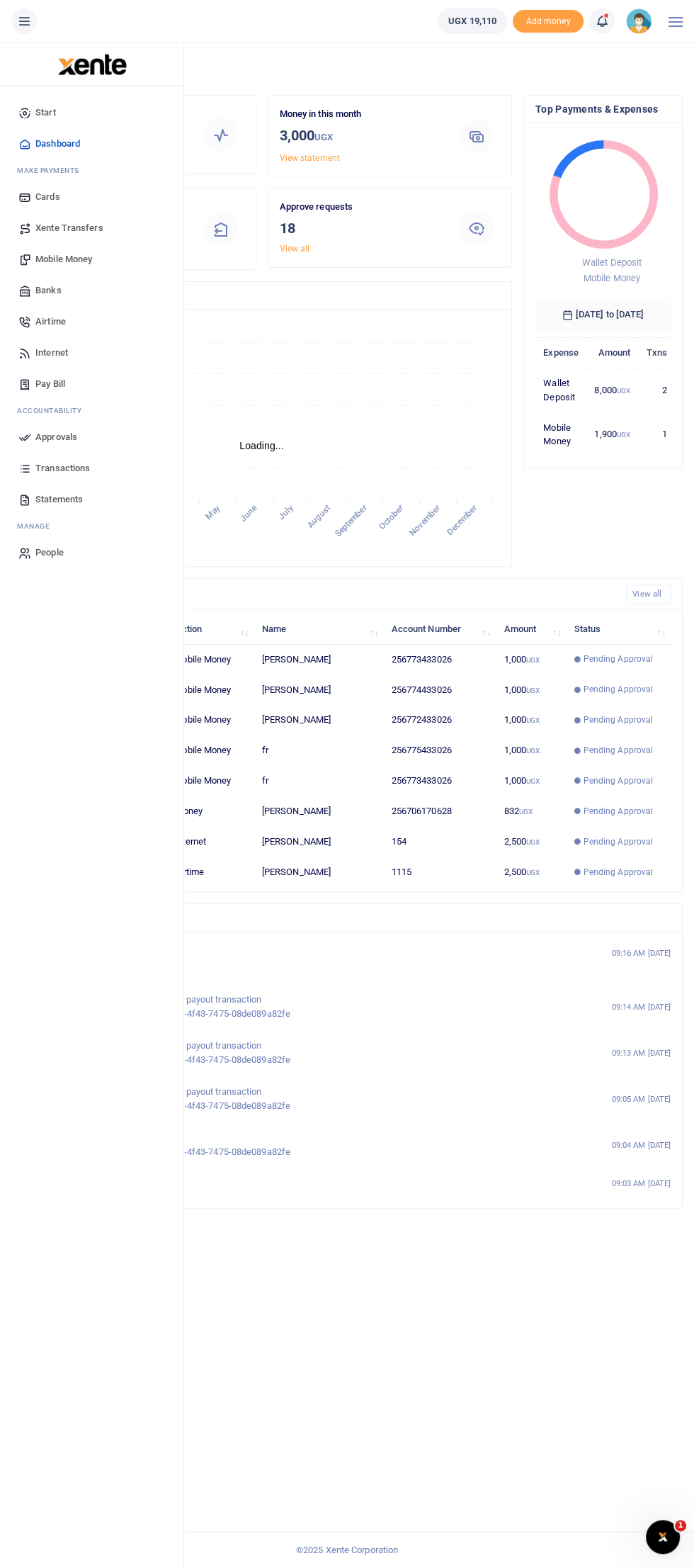
scroll to position [1, 0]
click at [38, 436] on span "Approvals" at bounding box center [56, 437] width 42 height 14
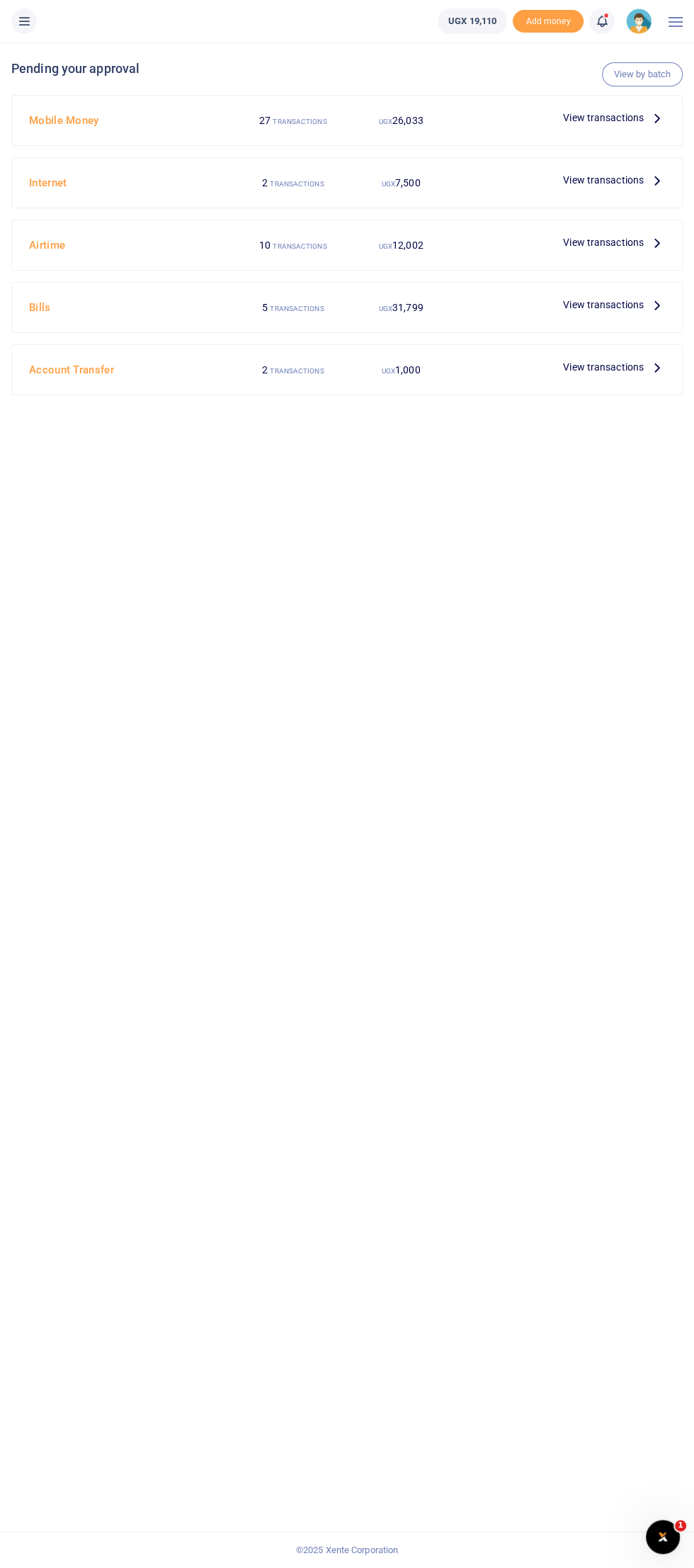
click at [600, 114] on span "View transactions" at bounding box center [604, 117] width 81 height 16
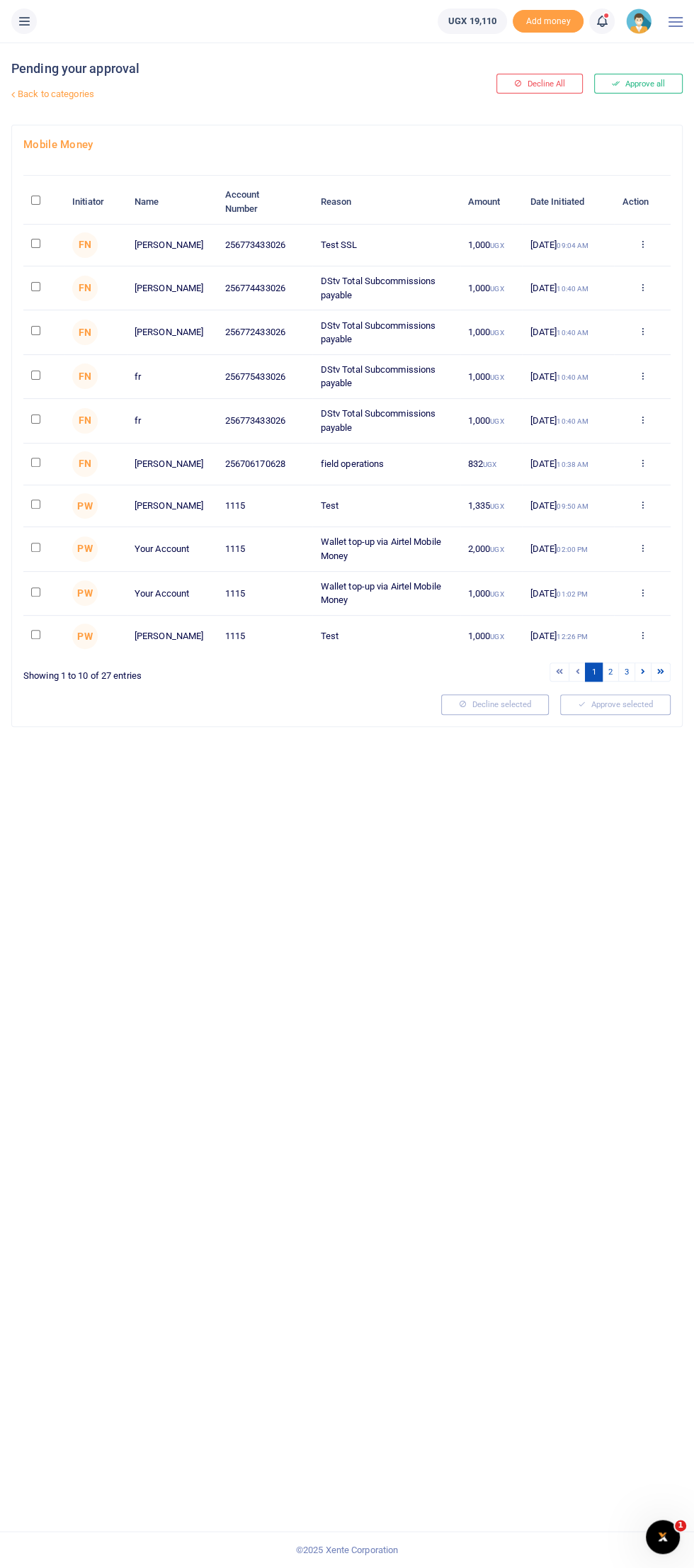
click at [36, 243] on input "checkbox" at bounding box center [35, 243] width 9 height 9
checkbox input "true"
click at [611, 678] on link "2" at bounding box center [610, 672] width 17 height 19
click at [620, 711] on button "Approve selected (1)" at bounding box center [610, 704] width 120 height 20
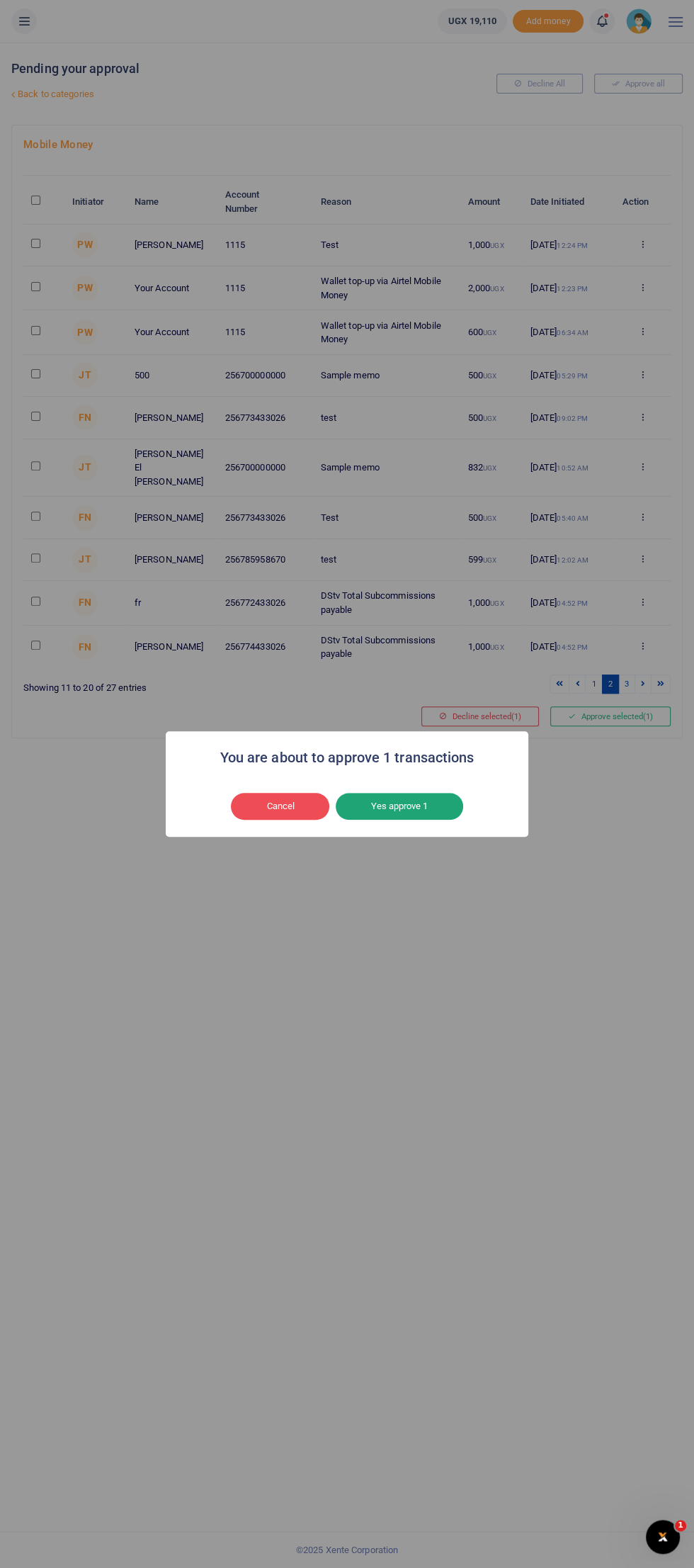
click at [418, 812] on button "Yes approve 1" at bounding box center [400, 806] width 128 height 27
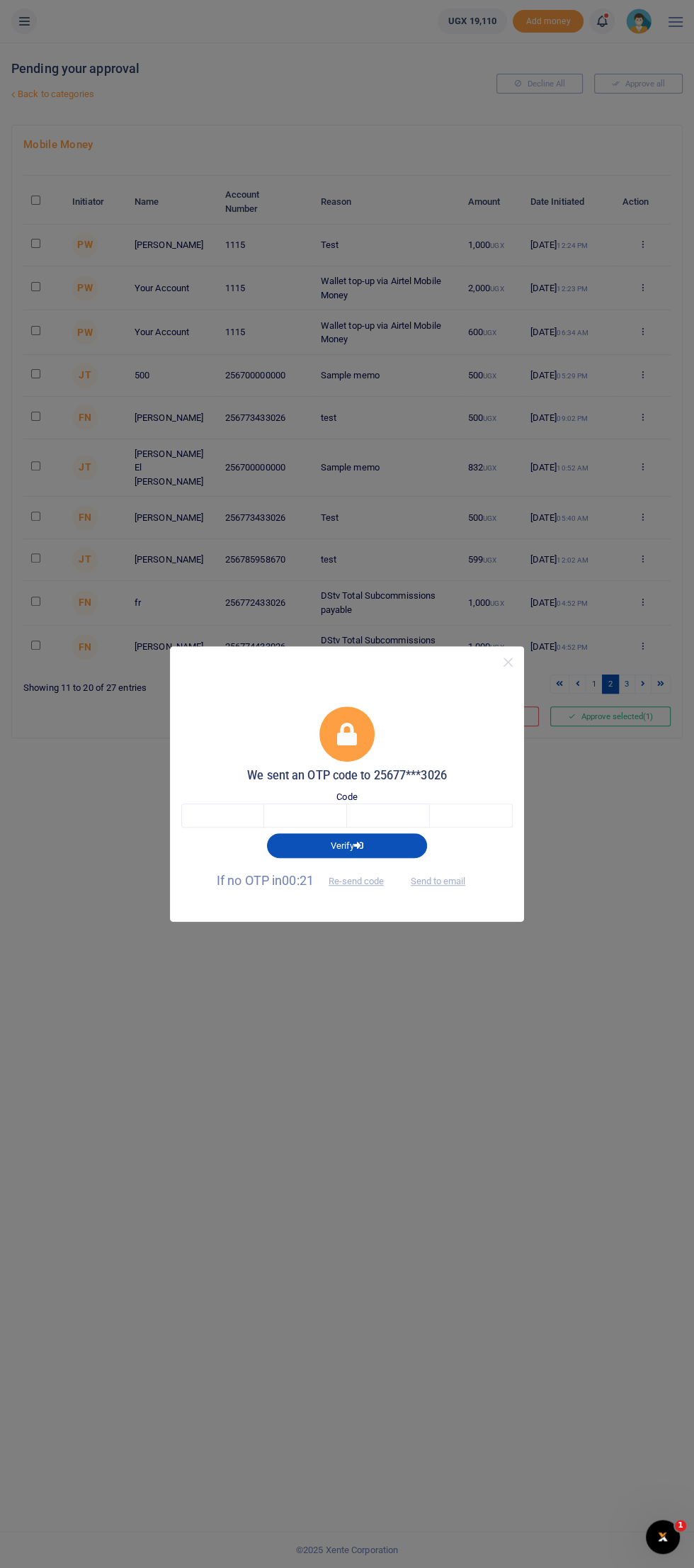
click at [522, 973] on div "We sent an OTP code to 25677***3026 Code Verify If no OTP in 00:21 Re-send code…" at bounding box center [347, 784] width 694 height 1568
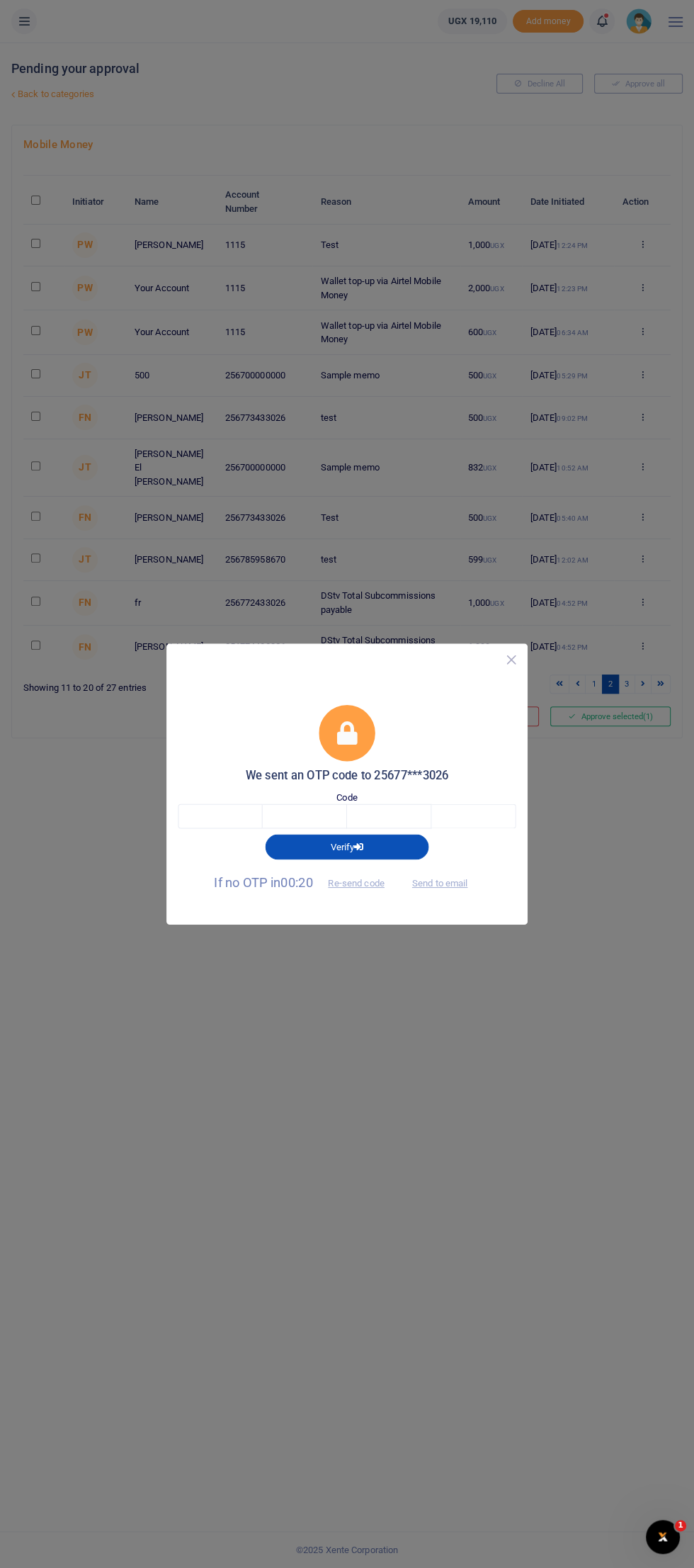
click at [510, 656] on button "Close" at bounding box center [511, 659] width 21 height 21
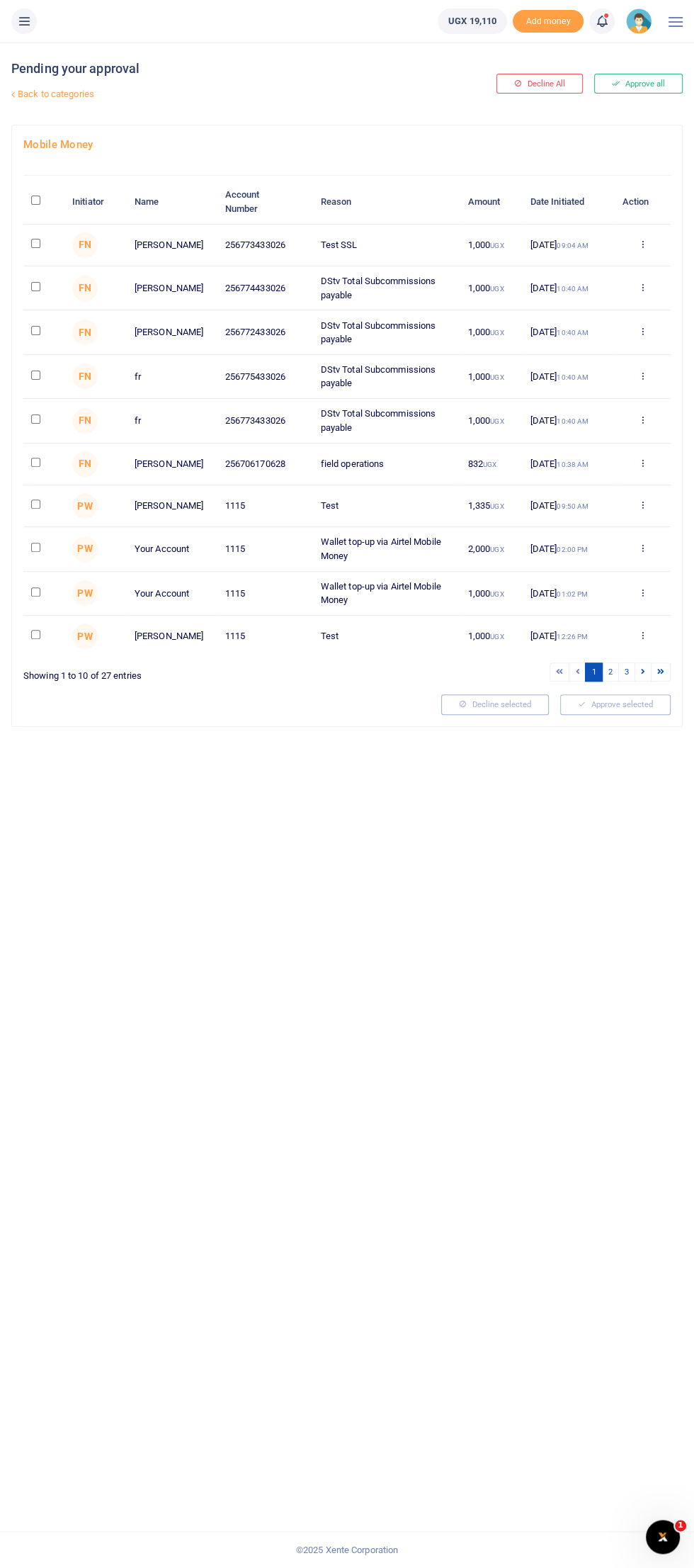
click at [36, 243] on input "checkbox" at bounding box center [35, 243] width 9 height 9
checkbox input "true"
click at [648, 709] on span "(1)" at bounding box center [648, 704] width 10 height 10
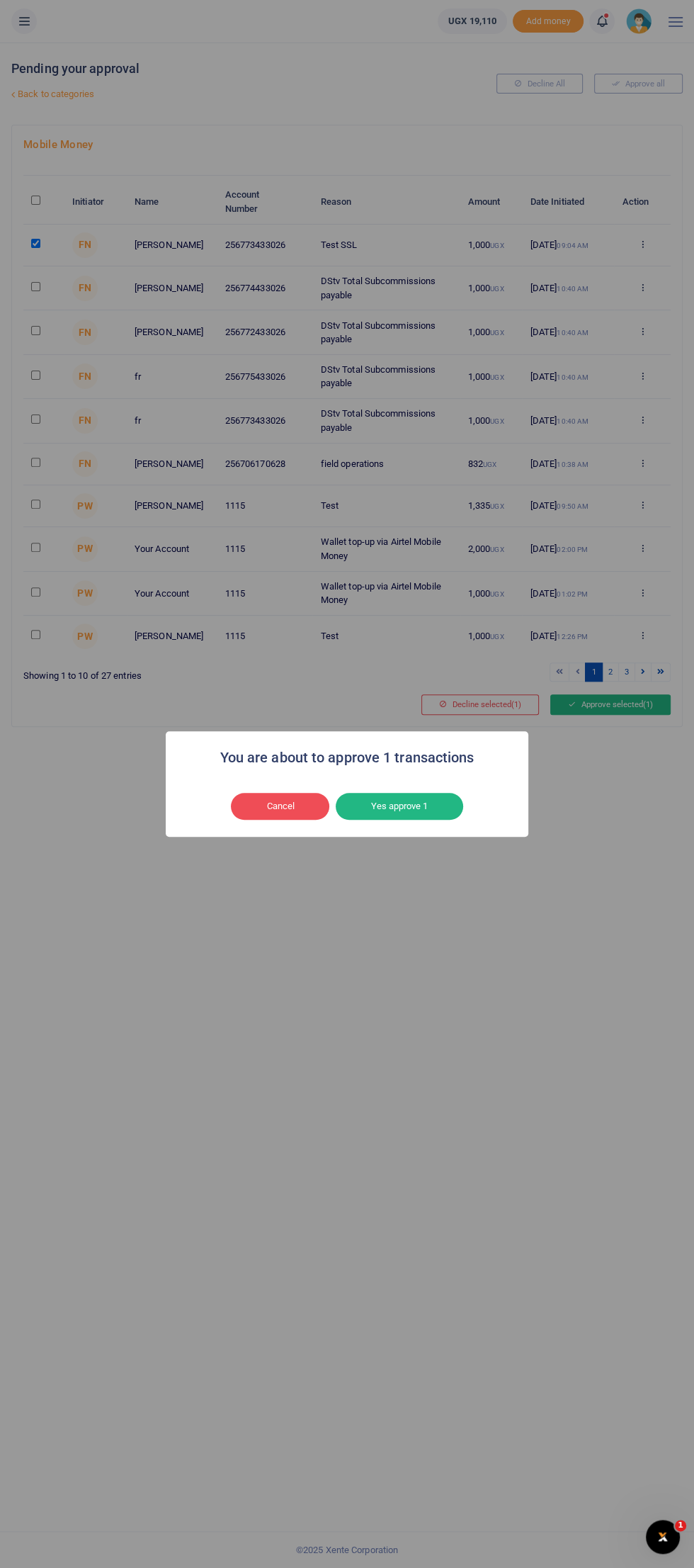
click at [420, 802] on button "Yes approve 1" at bounding box center [400, 806] width 128 height 27
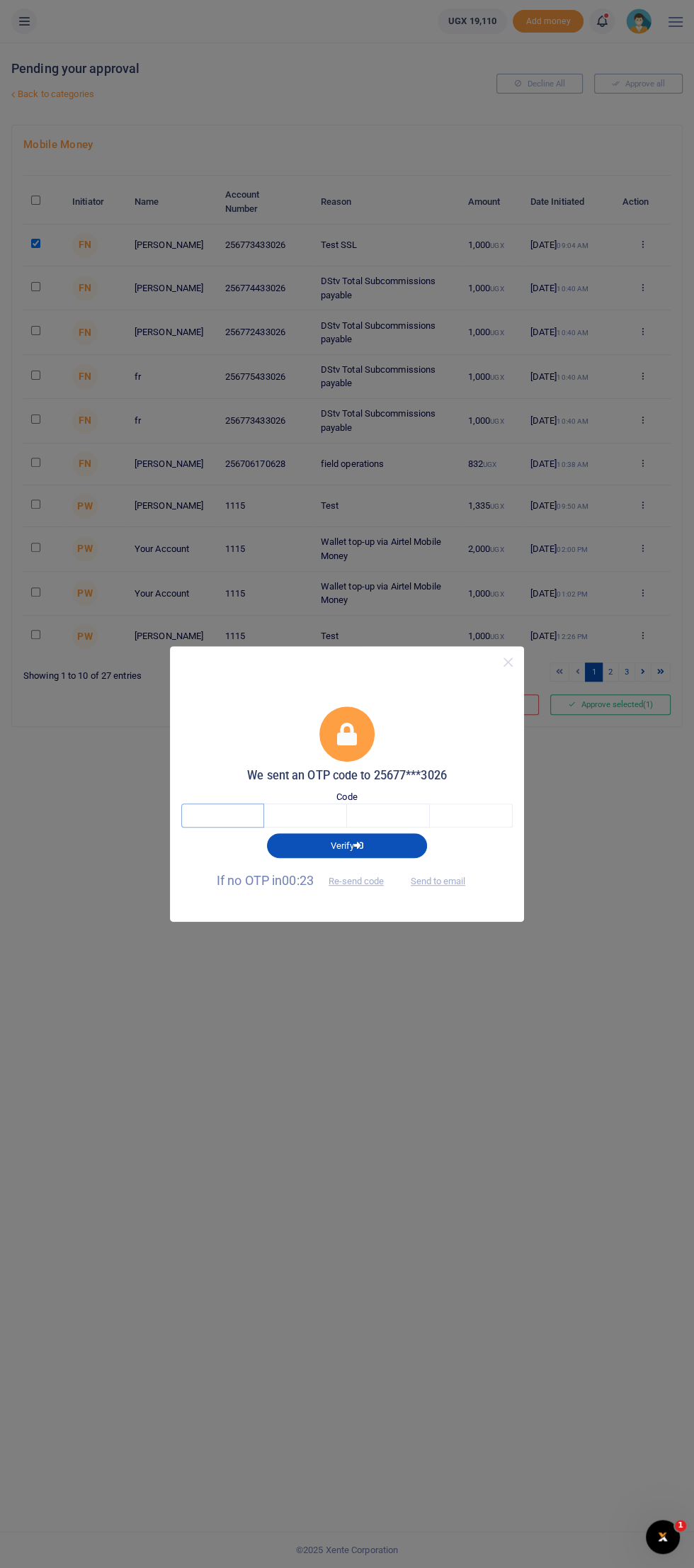
click at [211, 816] on input "text" at bounding box center [222, 815] width 83 height 24
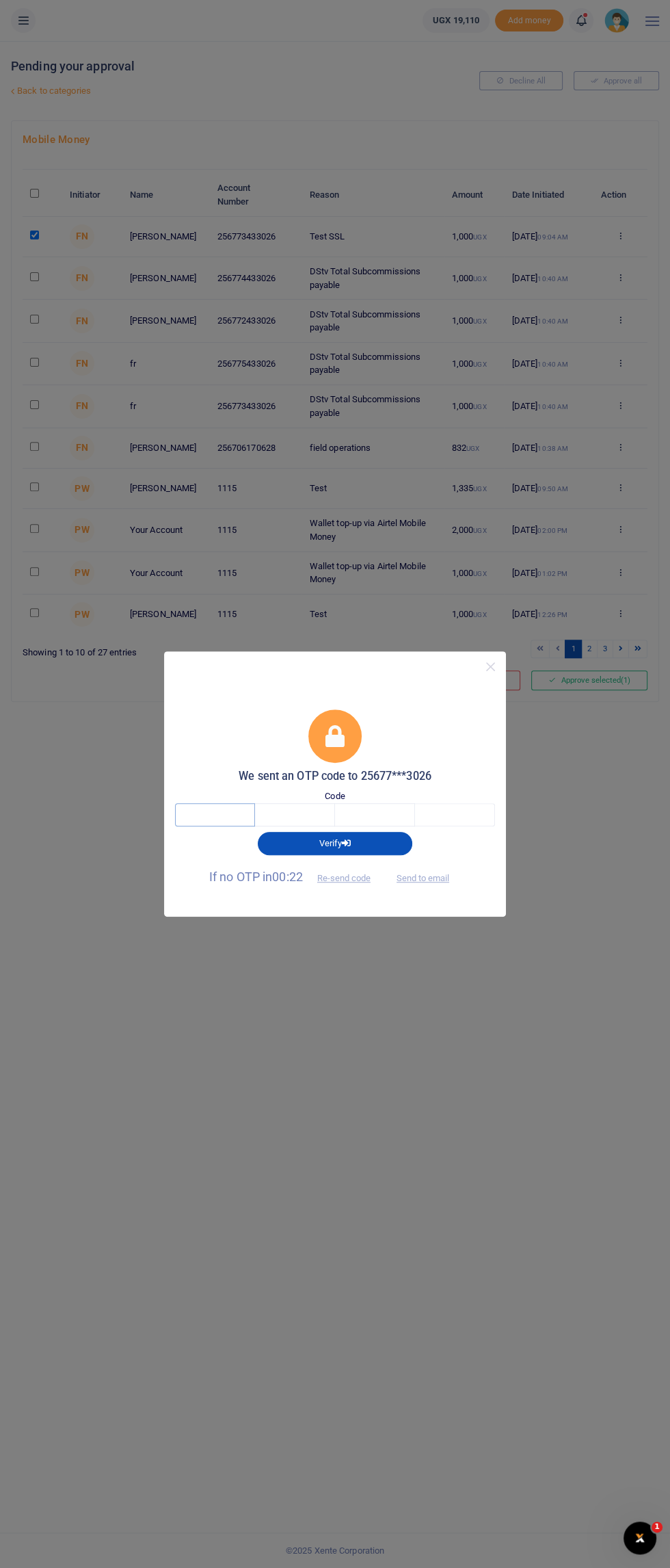
type input "9"
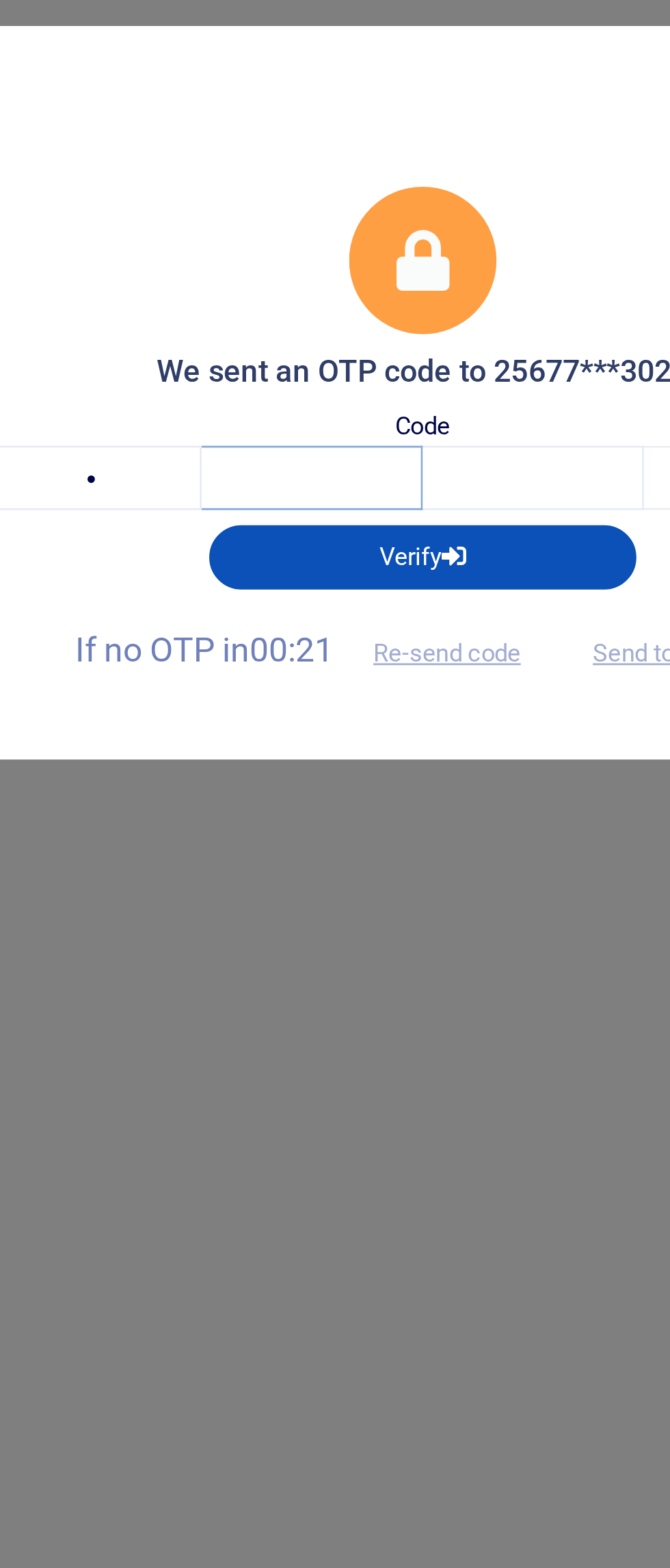
type input "6"
type input "2"
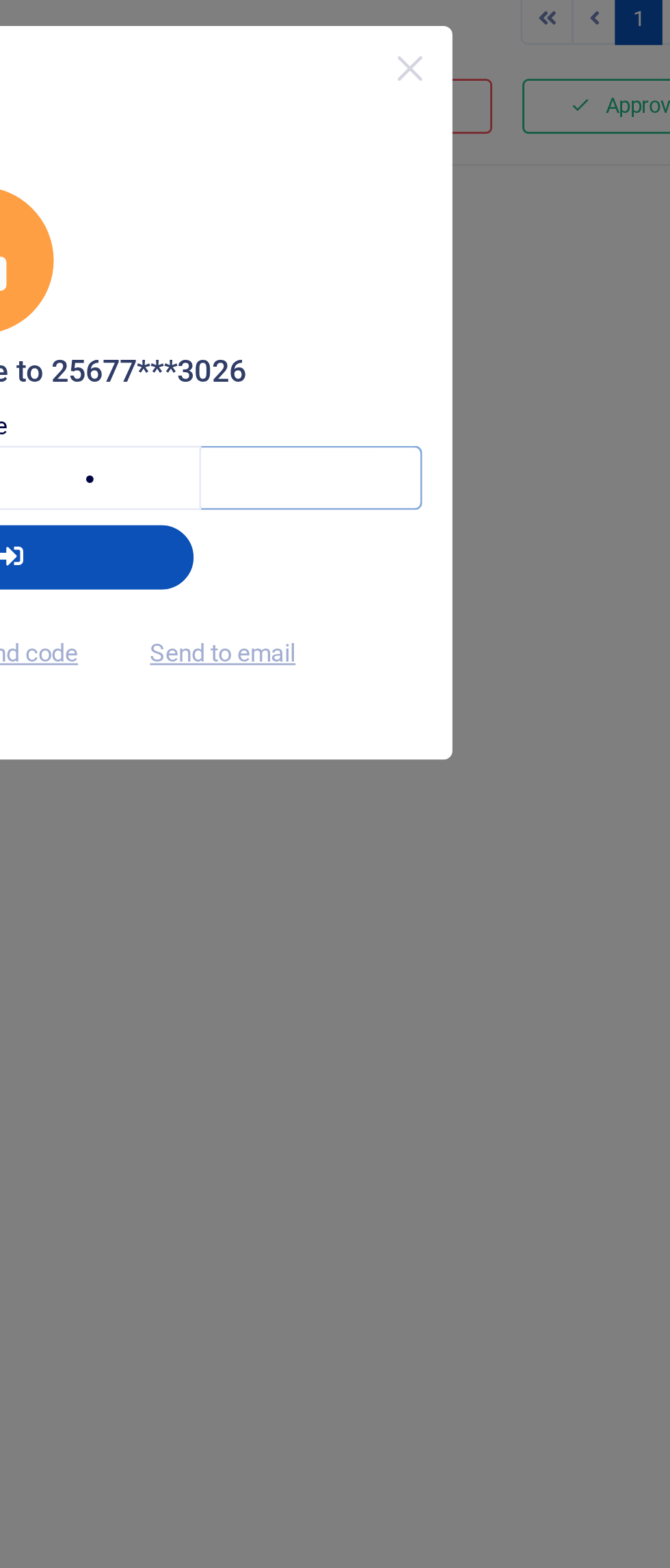
type input "0"
